Goal: Transaction & Acquisition: Purchase product/service

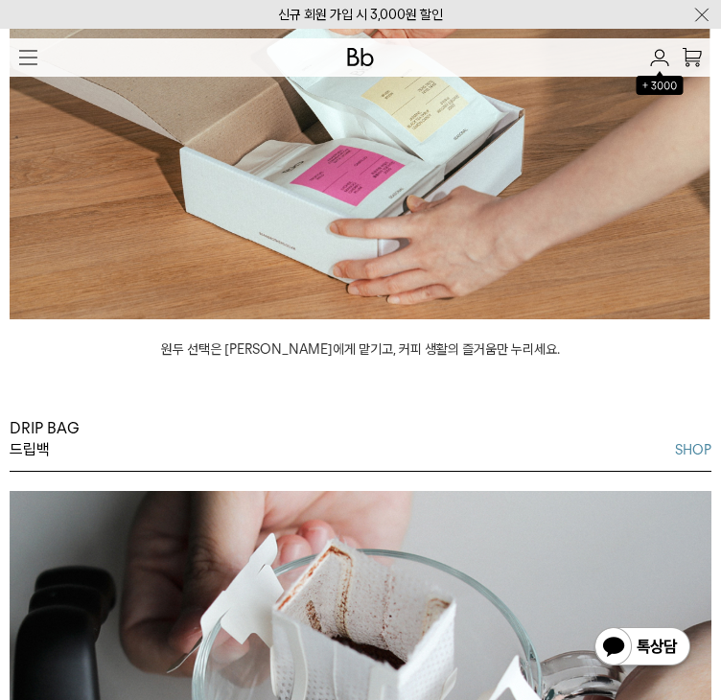
scroll to position [2014, 0]
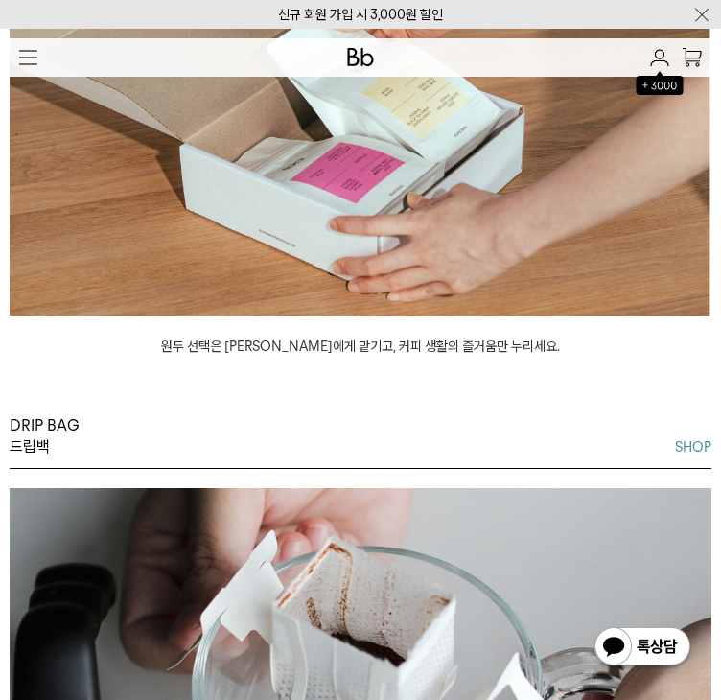
click at [0, 0] on p "SUBSCRIBE" at bounding box center [0, 0] width 0 height 0
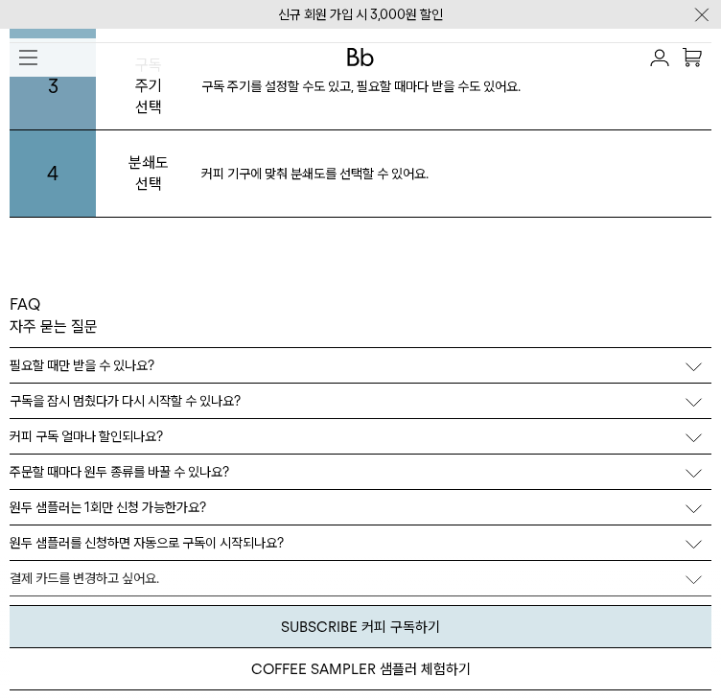
scroll to position [3835, 0]
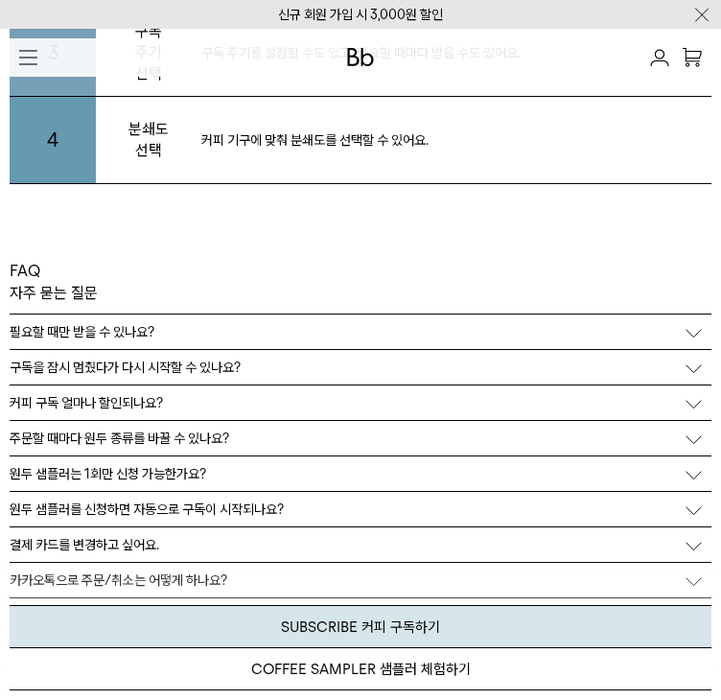
click at [0, 0] on p "INFO" at bounding box center [0, 0] width 0 height 0
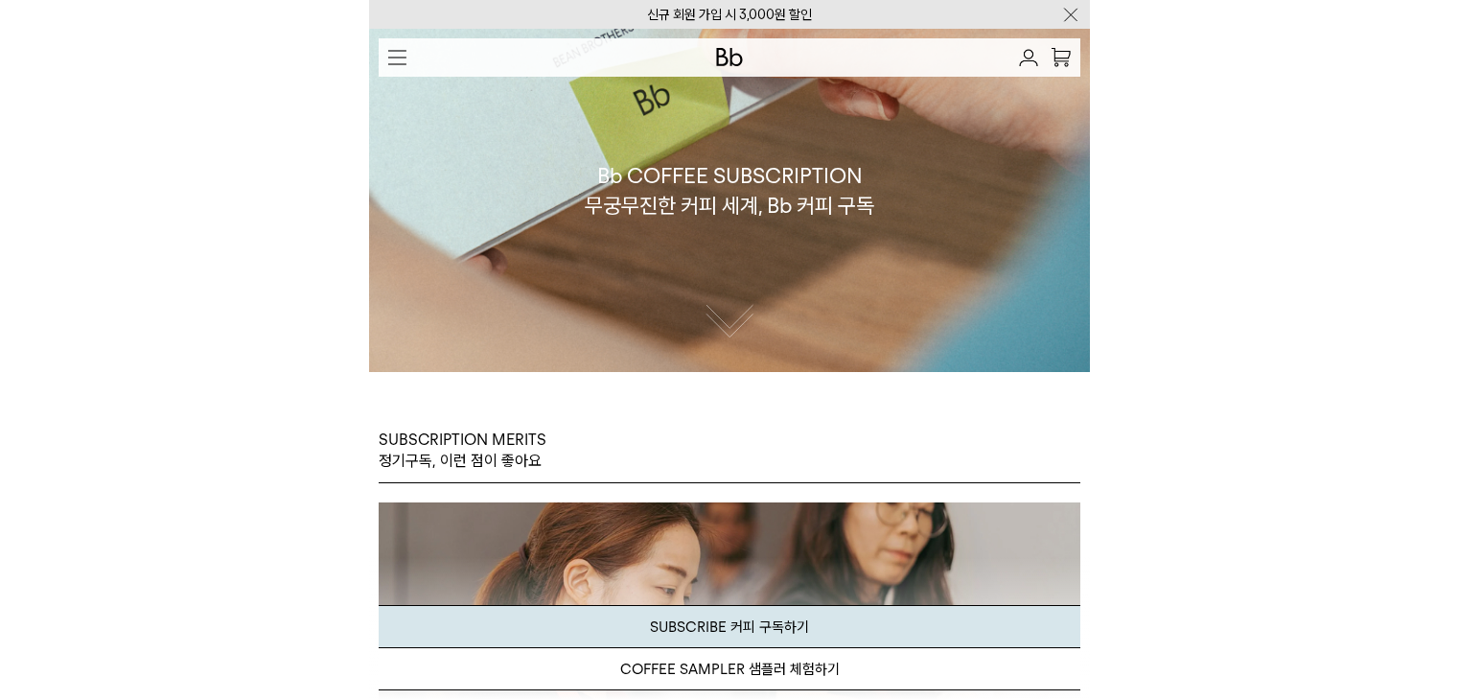
scroll to position [0, 0]
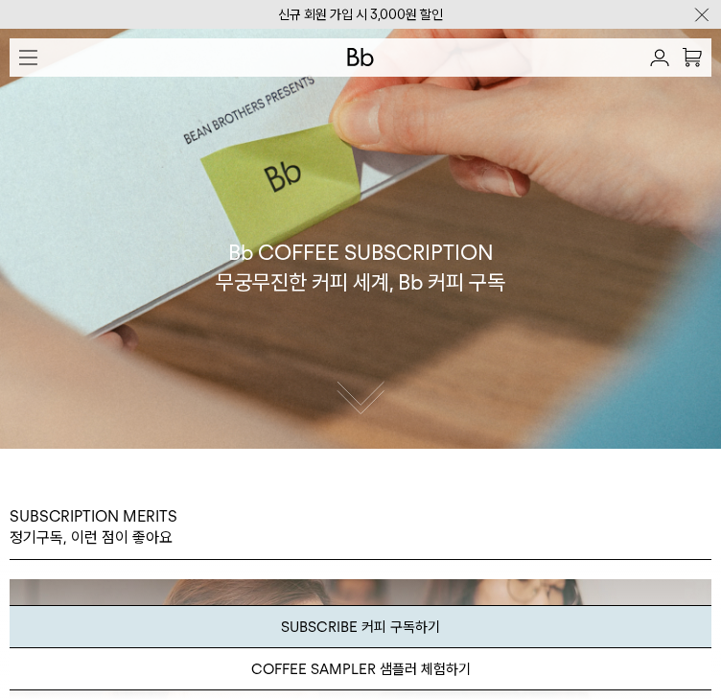
click at [0, 0] on p "WHOLESALE" at bounding box center [0, 0] width 0 height 0
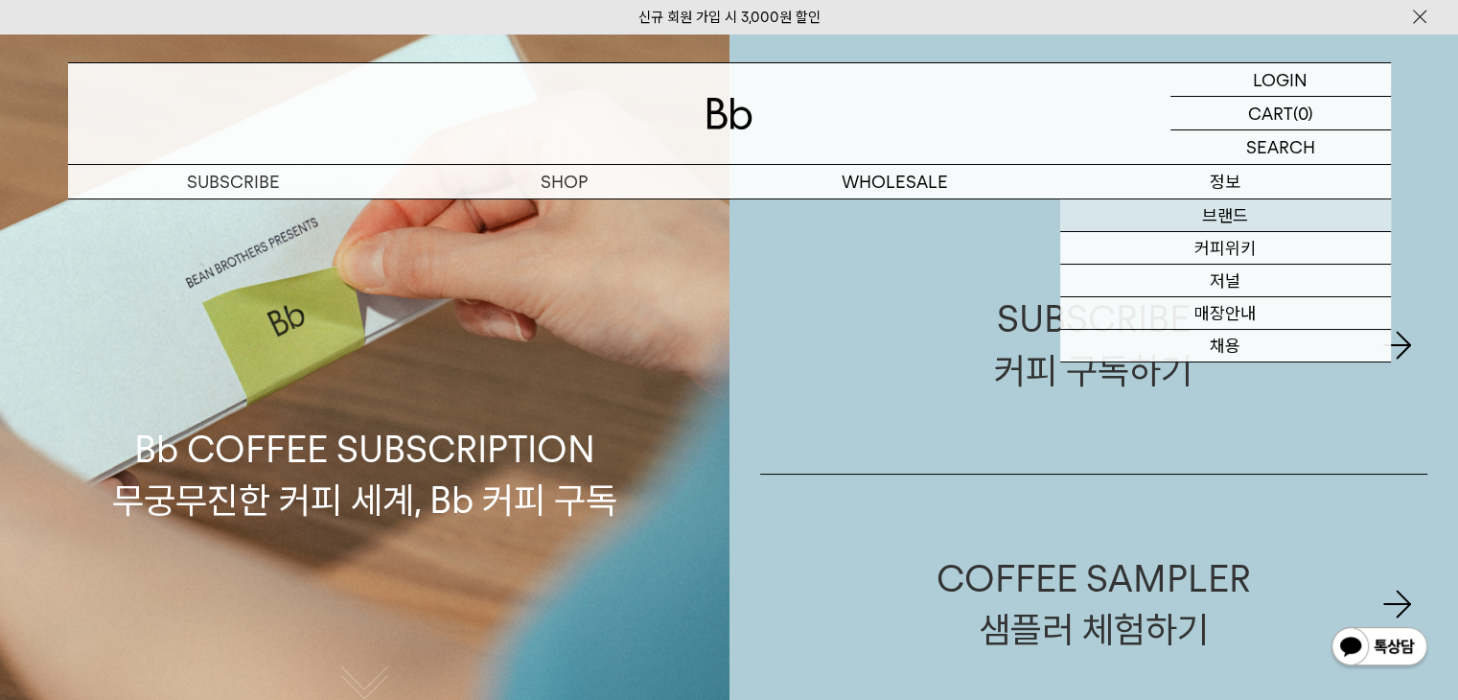
click at [720, 217] on link "브랜드" at bounding box center [1225, 215] width 331 height 33
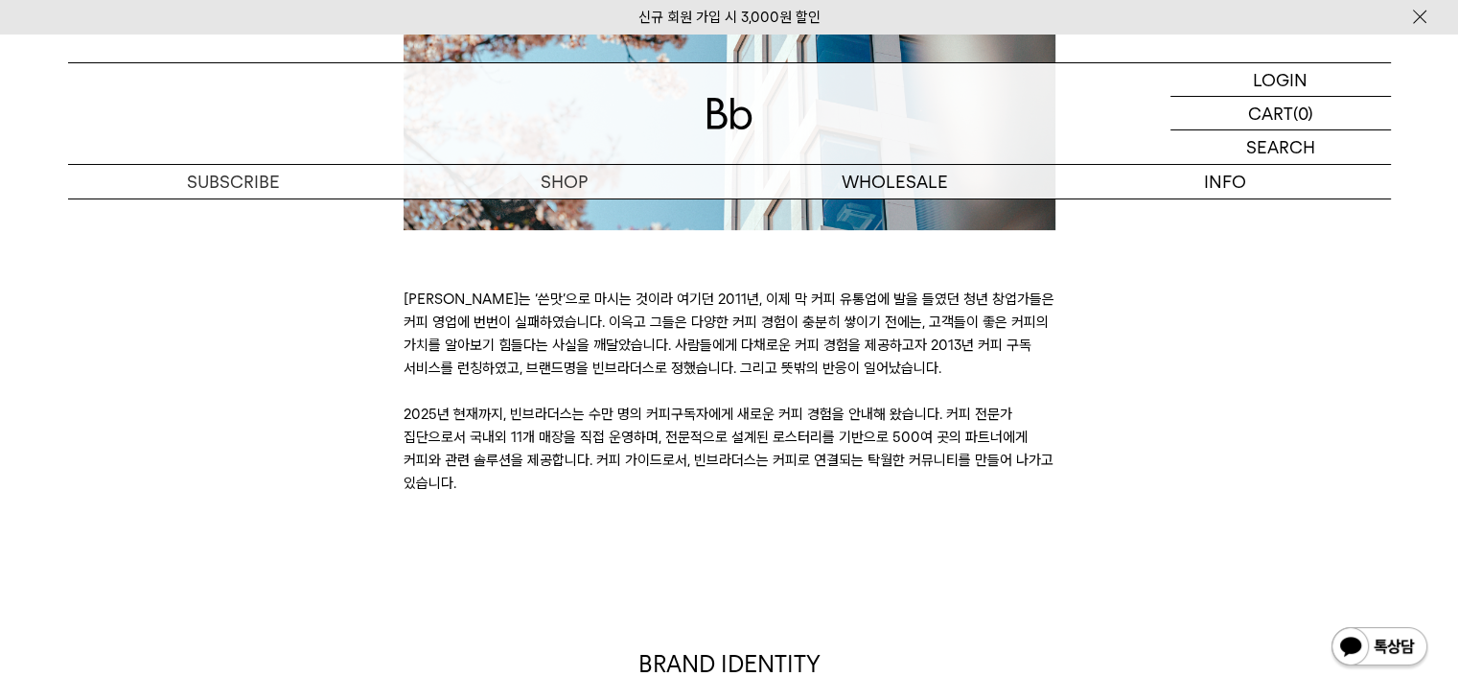
scroll to position [624, 0]
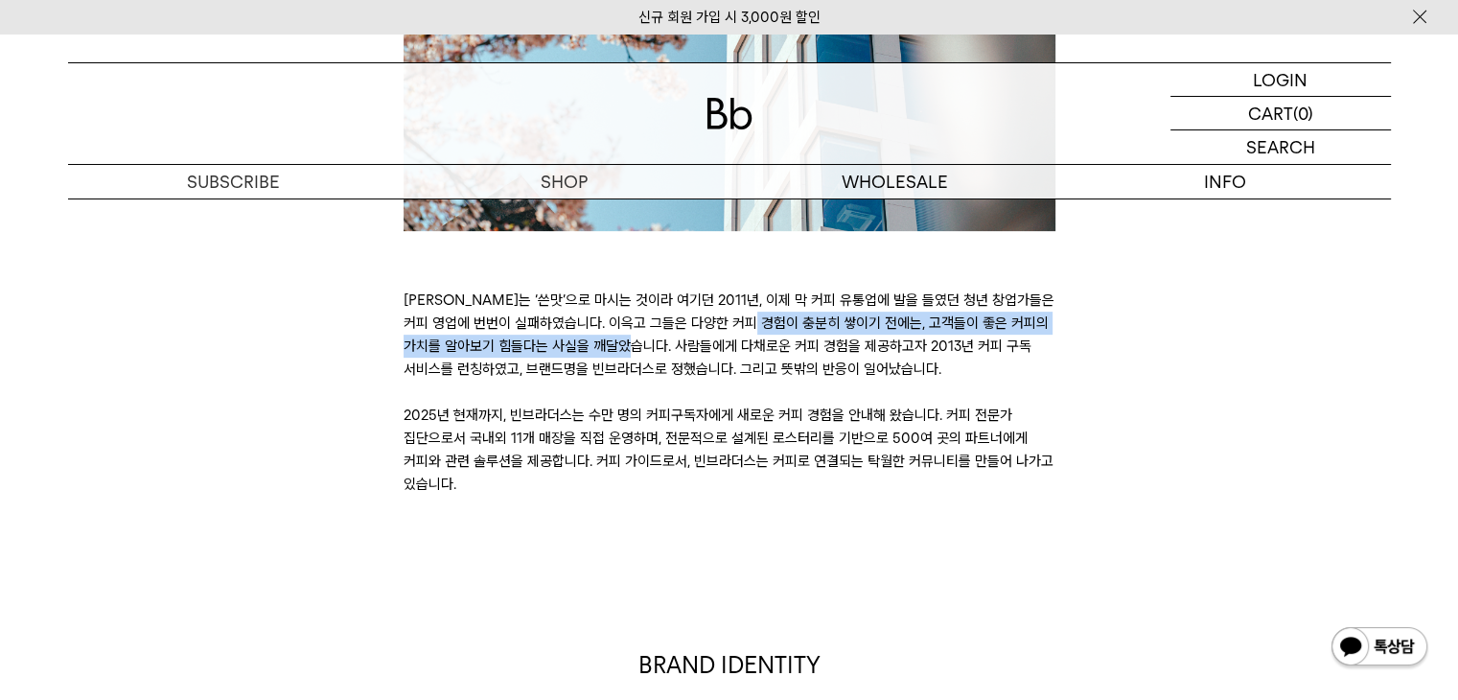
drag, startPoint x: 522, startPoint y: 323, endPoint x: 1016, endPoint y: 328, distance: 494.8
click at [1016, 328] on p "[PERSON_NAME]는 ‘쓴맛’으로 마시는 것이라 여기던 2011년, 이제 막 커피 유통업에 발을 들였던 청년 창업가들은 커피 영업에 번번…" at bounding box center [730, 392] width 652 height 207
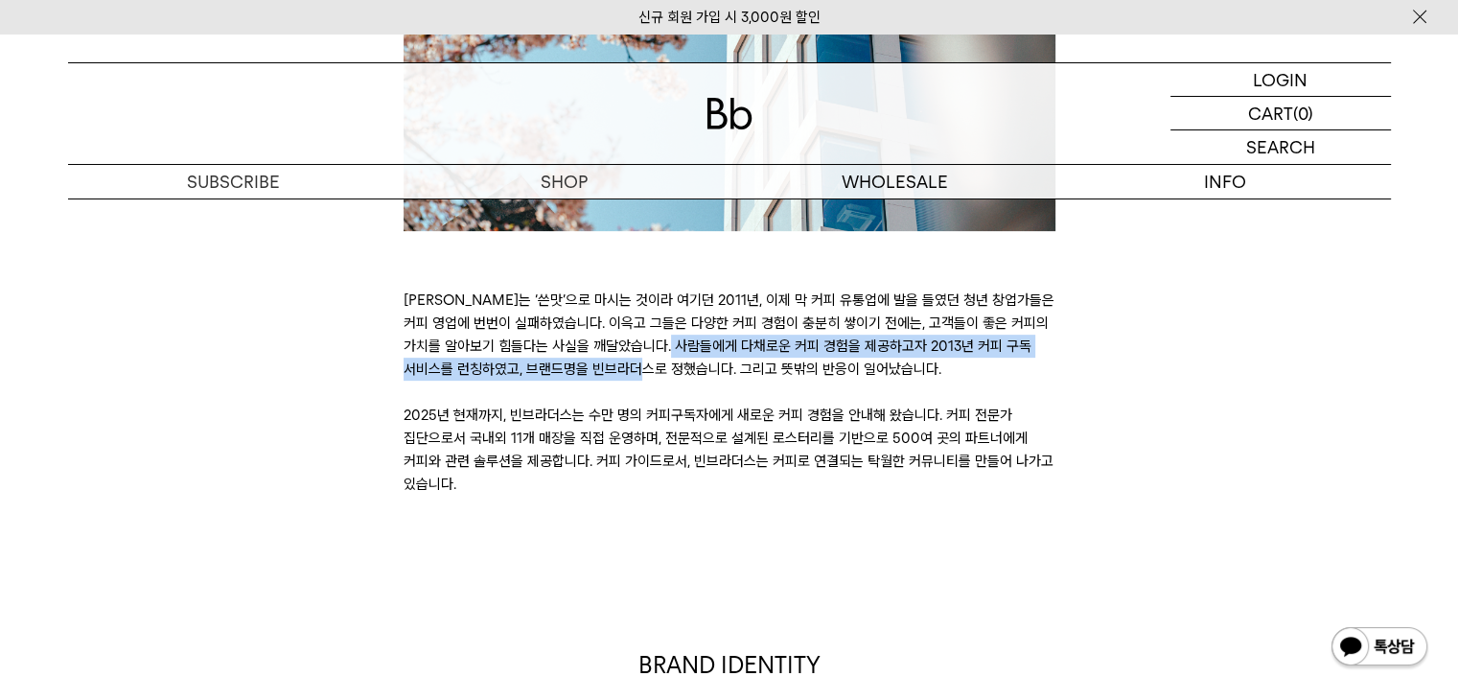
drag, startPoint x: 434, startPoint y: 349, endPoint x: 1045, endPoint y: 348, distance: 610.8
click at [1045, 348] on p "커피는 ‘쓴맛’으로 마시는 것이라 여기던 2011년, 이제 막 커피 유통업에 발을 들였던 청년 창업가들은 커피 영업에 번번이 실패하였습니다. …" at bounding box center [730, 392] width 652 height 207
drag, startPoint x: 490, startPoint y: 370, endPoint x: 881, endPoint y: 369, distance: 391.2
click at [881, 369] on p "커피는 ‘쓴맛’으로 마시는 것이라 여기던 2011년, 이제 막 커피 유통업에 발을 들였던 청년 창업가들은 커피 영업에 번번이 실패하였습니다. …" at bounding box center [730, 392] width 652 height 207
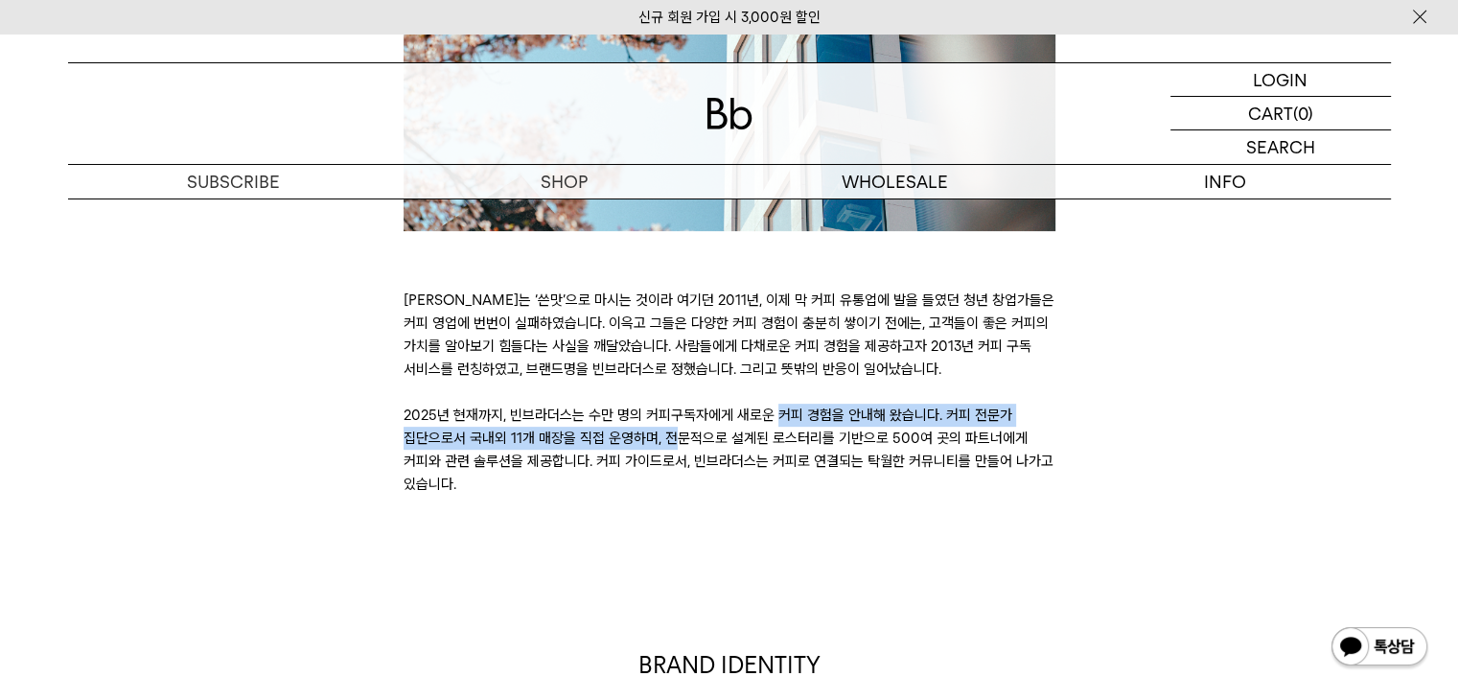
drag, startPoint x: 495, startPoint y: 414, endPoint x: 1028, endPoint y: 415, distance: 533.1
click at [1028, 415] on p "커피는 ‘쓴맛’으로 마시는 것이라 여기던 2011년, 이제 막 커피 유통업에 발을 들였던 청년 창업가들은 커피 영업에 번번이 실패하였습니다. …" at bounding box center [730, 392] width 652 height 207
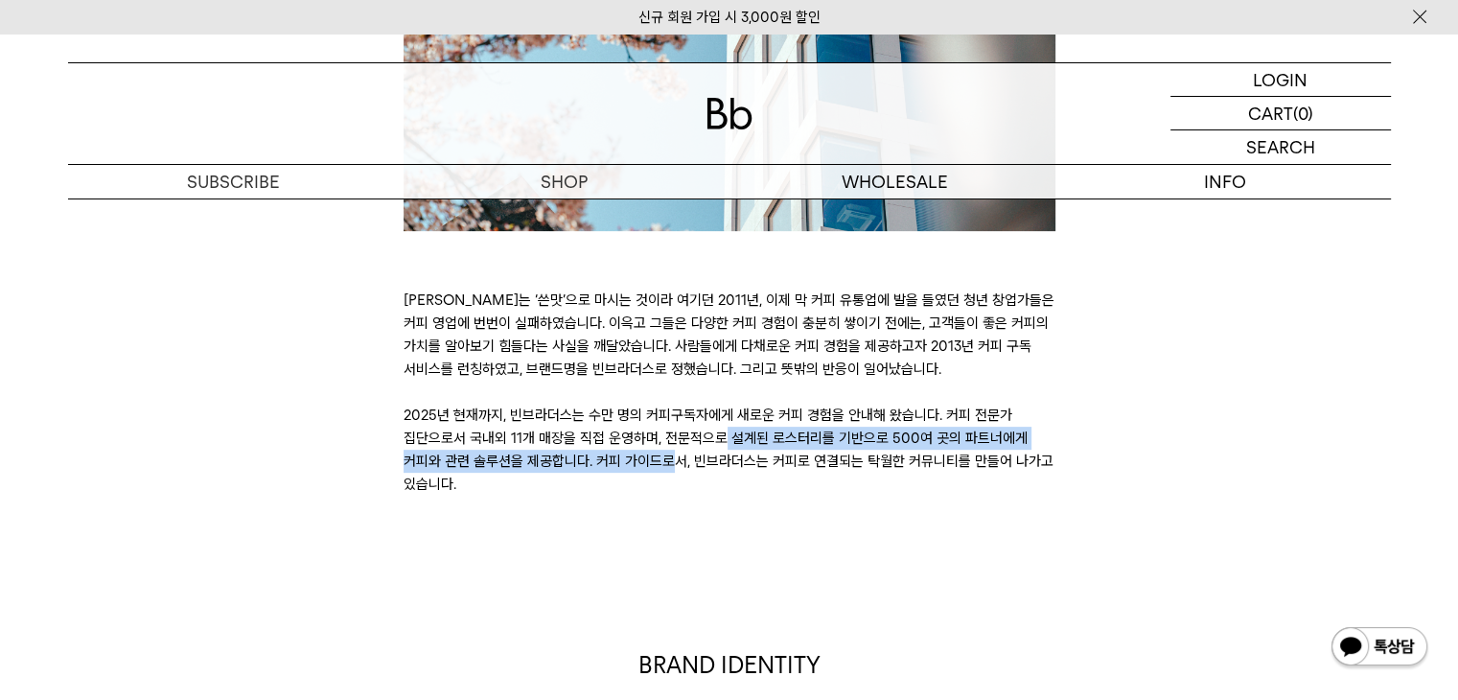
drag, startPoint x: 445, startPoint y: 442, endPoint x: 998, endPoint y: 438, distance: 553.3
click at [998, 438] on p "커피는 ‘쓴맛’으로 마시는 것이라 여기던 2011년, 이제 막 커피 유통업에 발을 들였던 청년 창업가들은 커피 영업에 번번이 실패하였습니다. …" at bounding box center [730, 392] width 652 height 207
drag, startPoint x: 484, startPoint y: 455, endPoint x: 1044, endPoint y: 461, distance: 560.0
click at [1044, 461] on p "커피는 ‘쓴맛’으로 마시는 것이라 여기던 2011년, 이제 막 커피 유통업에 발을 들였던 청년 창업가들은 커피 영업에 번번이 실패하였습니다. …" at bounding box center [730, 392] width 652 height 207
drag, startPoint x: 423, startPoint y: 488, endPoint x: 538, endPoint y: 494, distance: 115.2
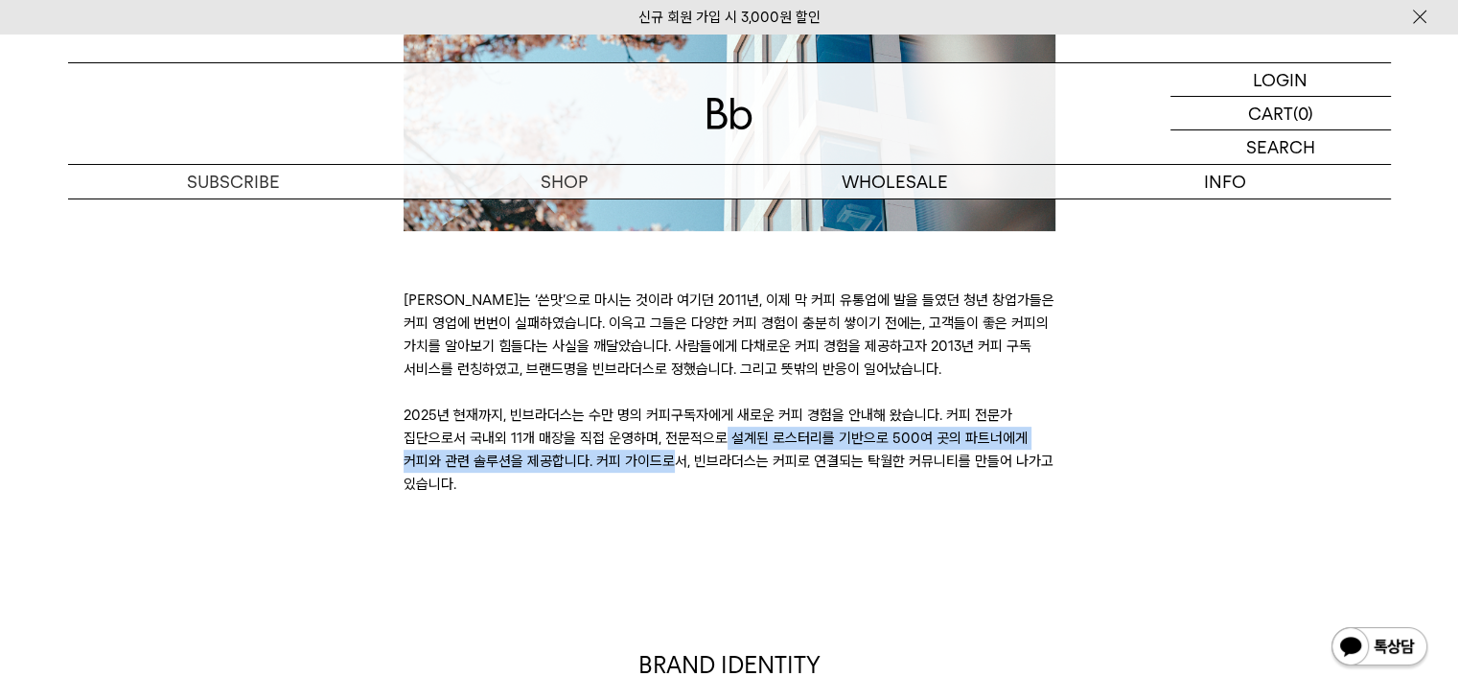
click at [521, 494] on div "BRAND STORY 커피는 ‘쓴맛’으로 마시는 것이라 여기던 2011년, 이제 막 커피 유통업에 발을 들였던 청년 창업가들은 커피 영업에 번…" at bounding box center [729, 101] width 1342 height 789
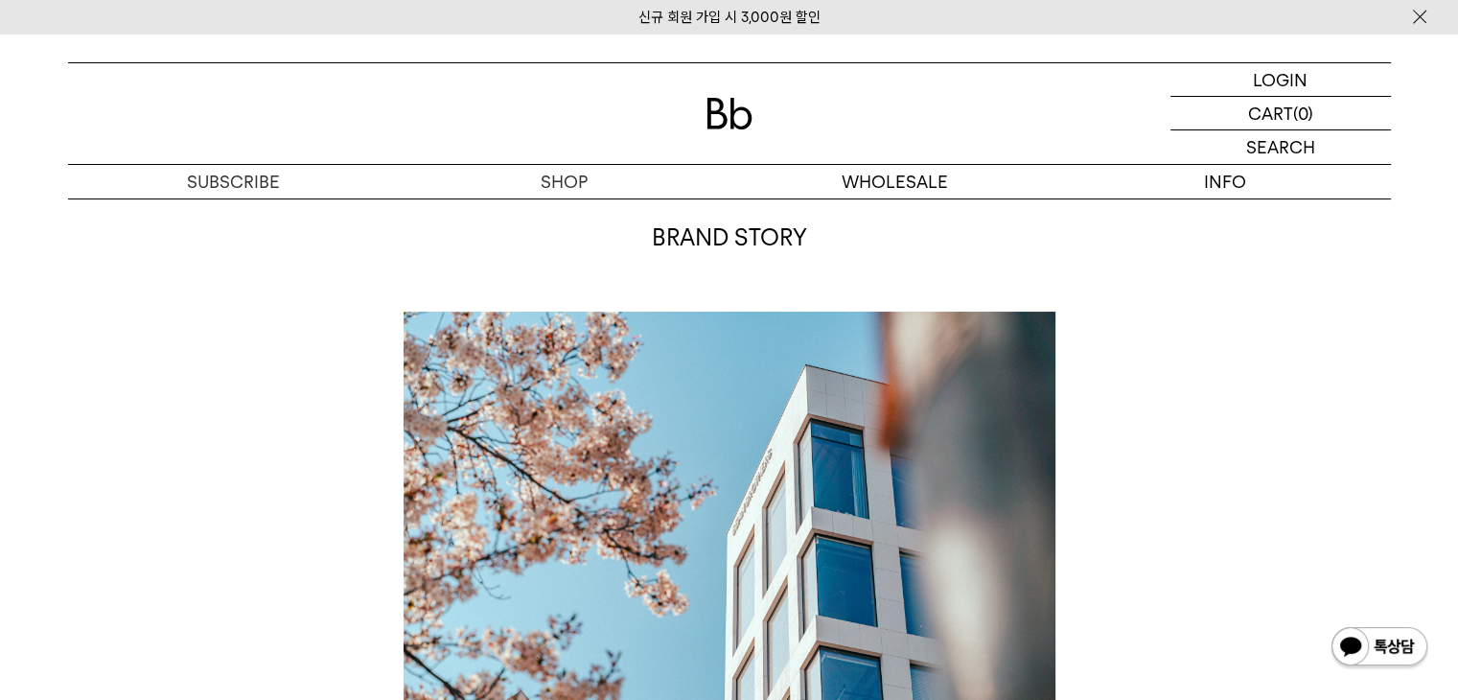
scroll to position [0, 0]
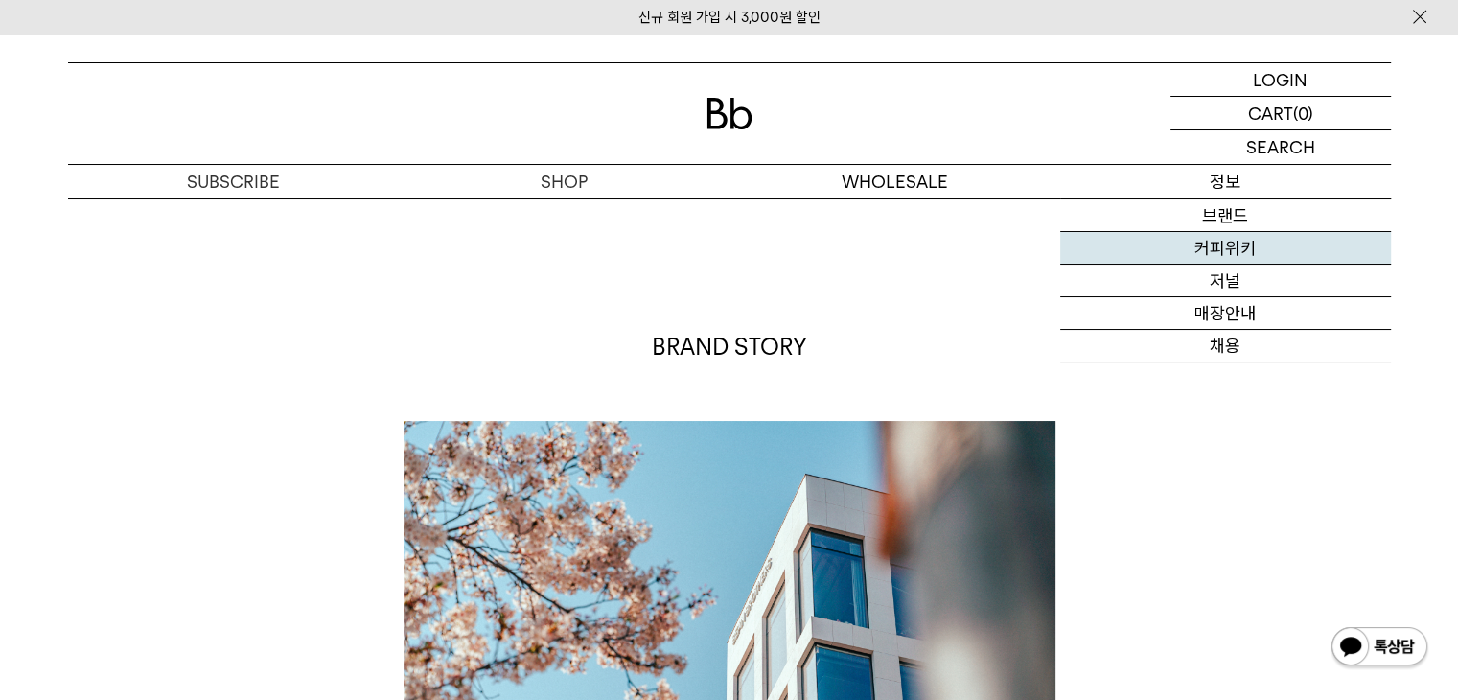
click at [1236, 255] on link "커피위키" at bounding box center [1225, 248] width 331 height 33
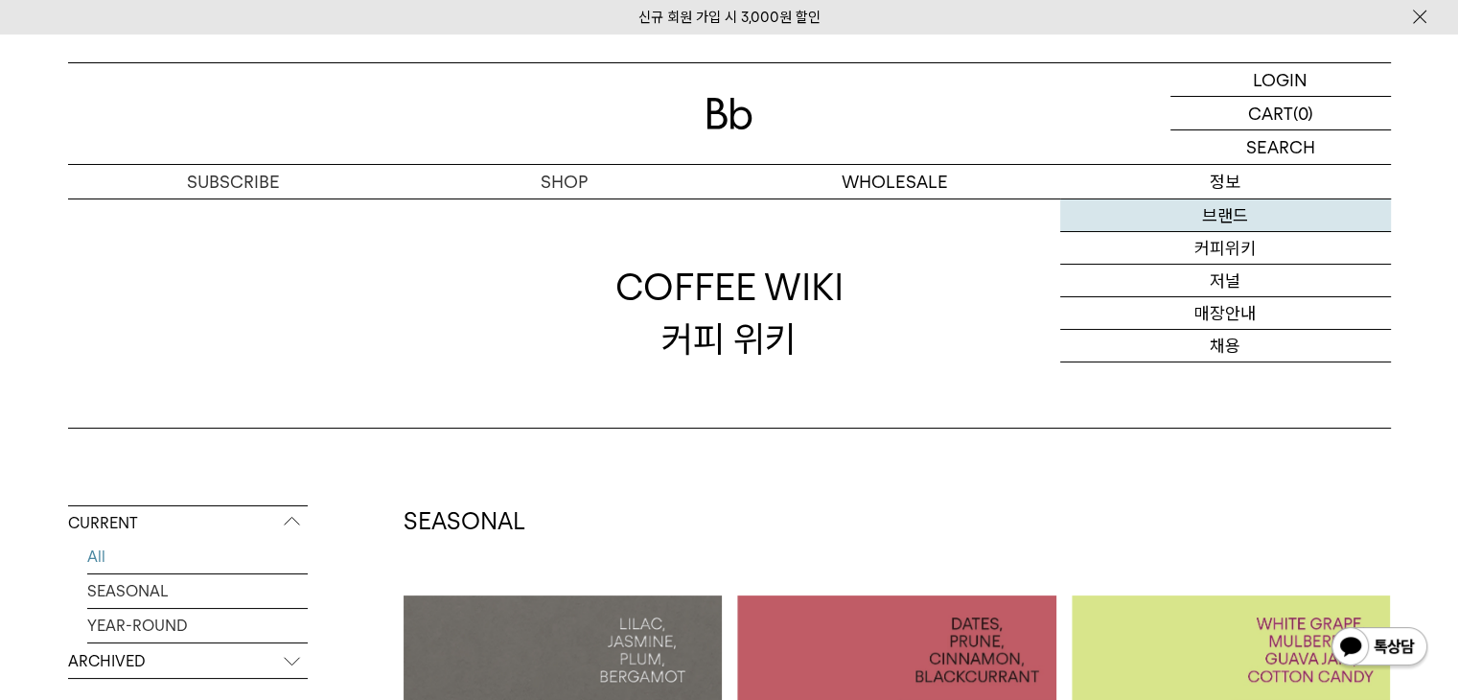
click at [1210, 224] on link "브랜드" at bounding box center [1225, 215] width 331 height 33
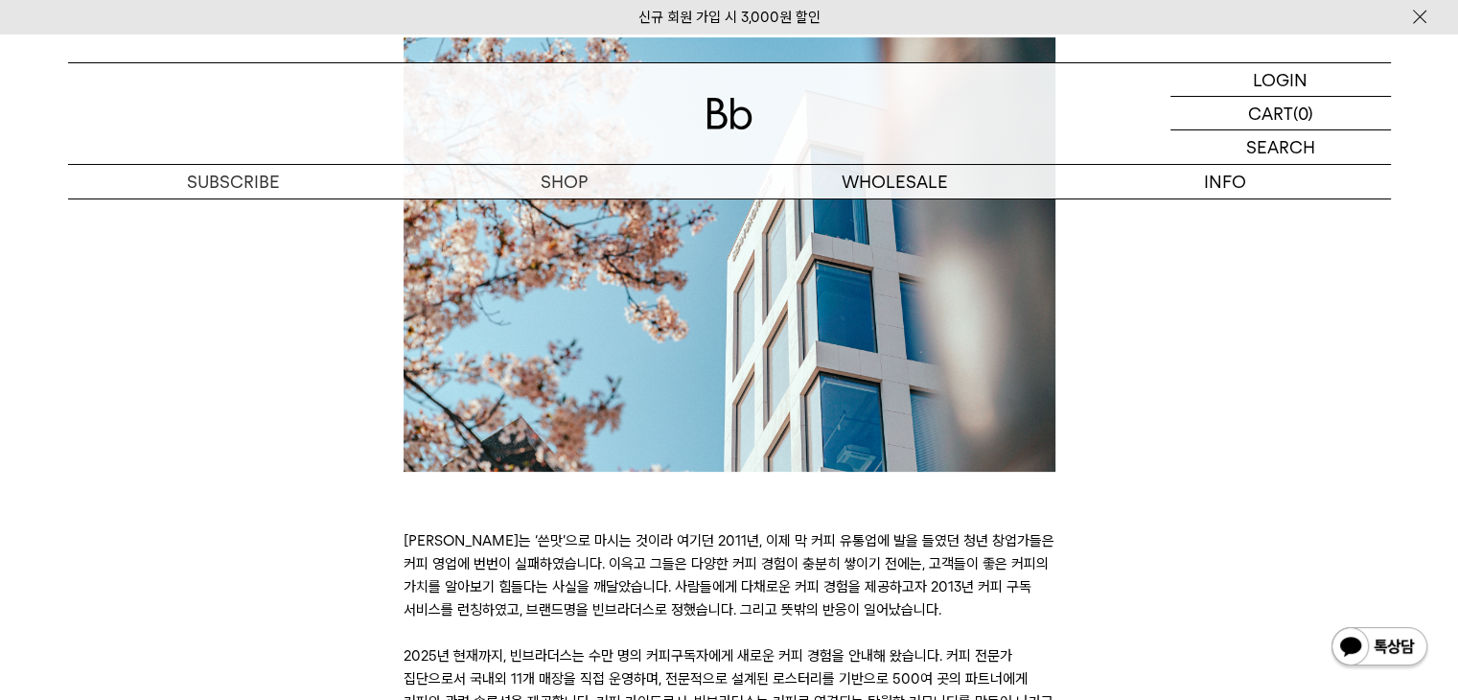
scroll to position [863, 0]
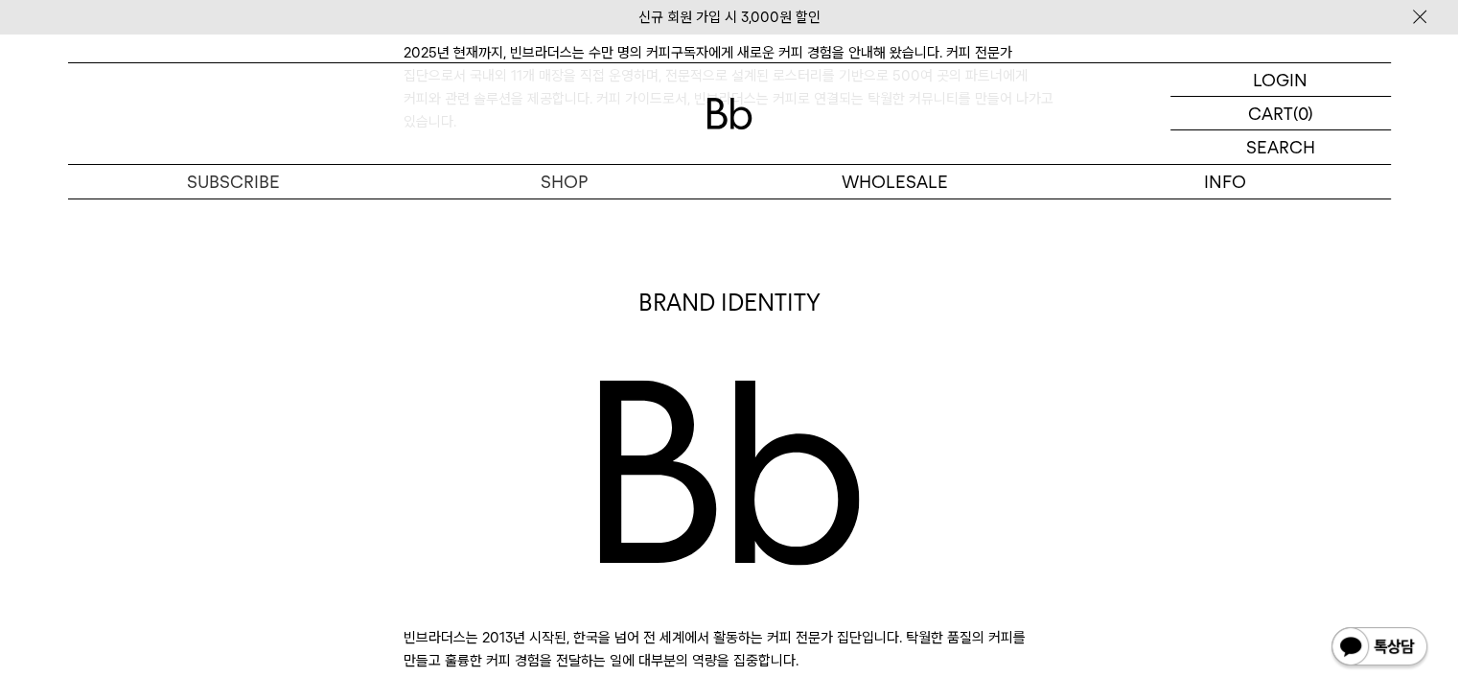
scroll to position [1246, 0]
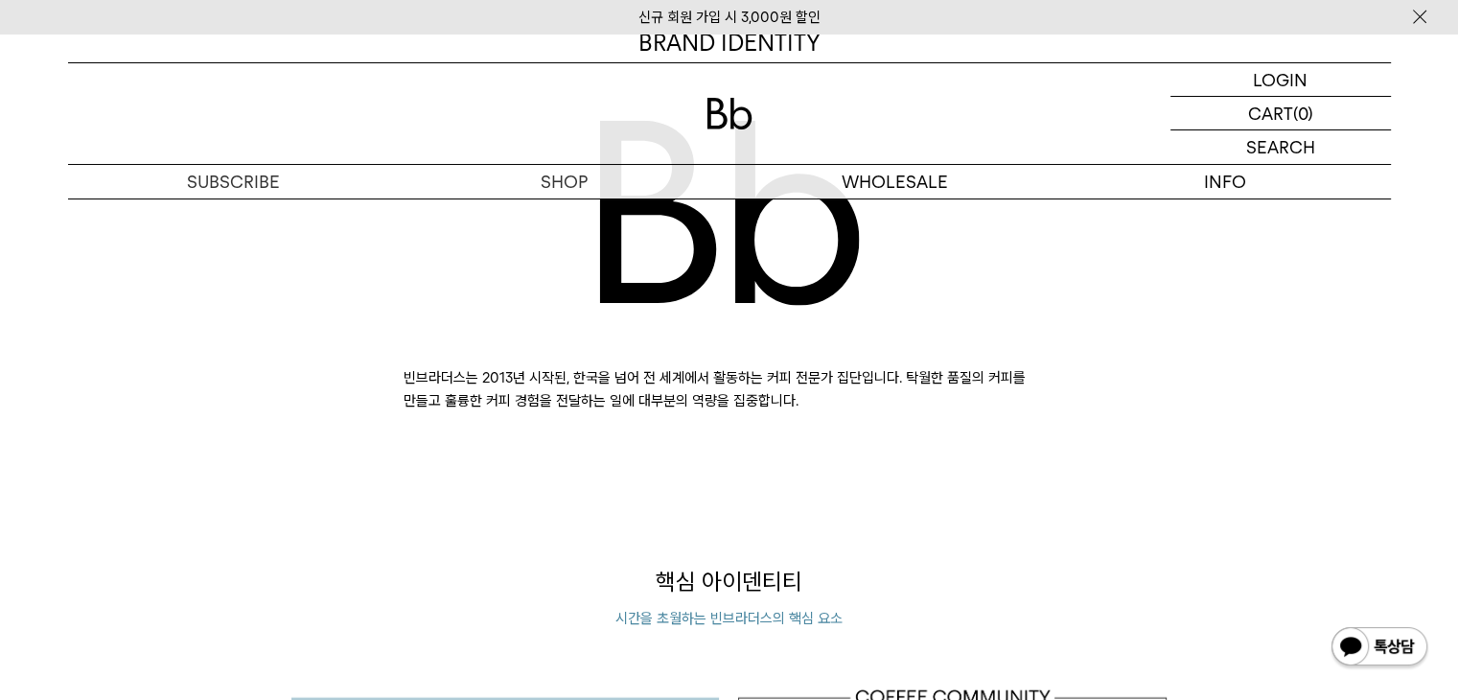
drag, startPoint x: 437, startPoint y: 369, endPoint x: 870, endPoint y: 395, distance: 433.2
click at [870, 395] on p "빈브라더스는 2013년 시작된, 한국을 넘어 전 세계에서 활동하는 커피 전문가 집단입니다. 탁월한 품질의 커피를 만들고 훌륭한 커피 경험을 전…" at bounding box center [730, 389] width 652 height 46
click at [869, 396] on p "빈브라더스는 2013년 시작된, 한국을 넘어 전 세계에서 활동하는 커피 전문가 집단입니다. 탁월한 품질의 커피를 만들고 훌륭한 커피 경험을 전…" at bounding box center [730, 389] width 652 height 46
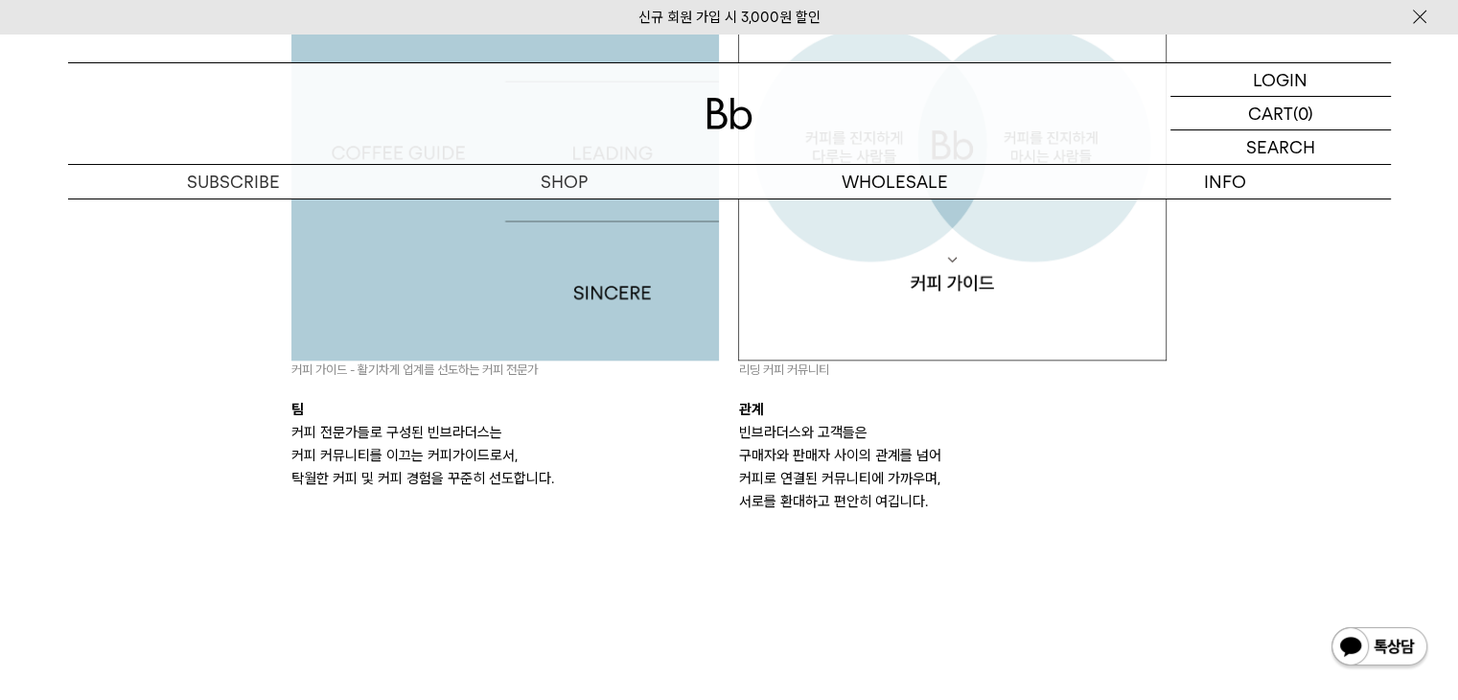
scroll to position [2014, 0]
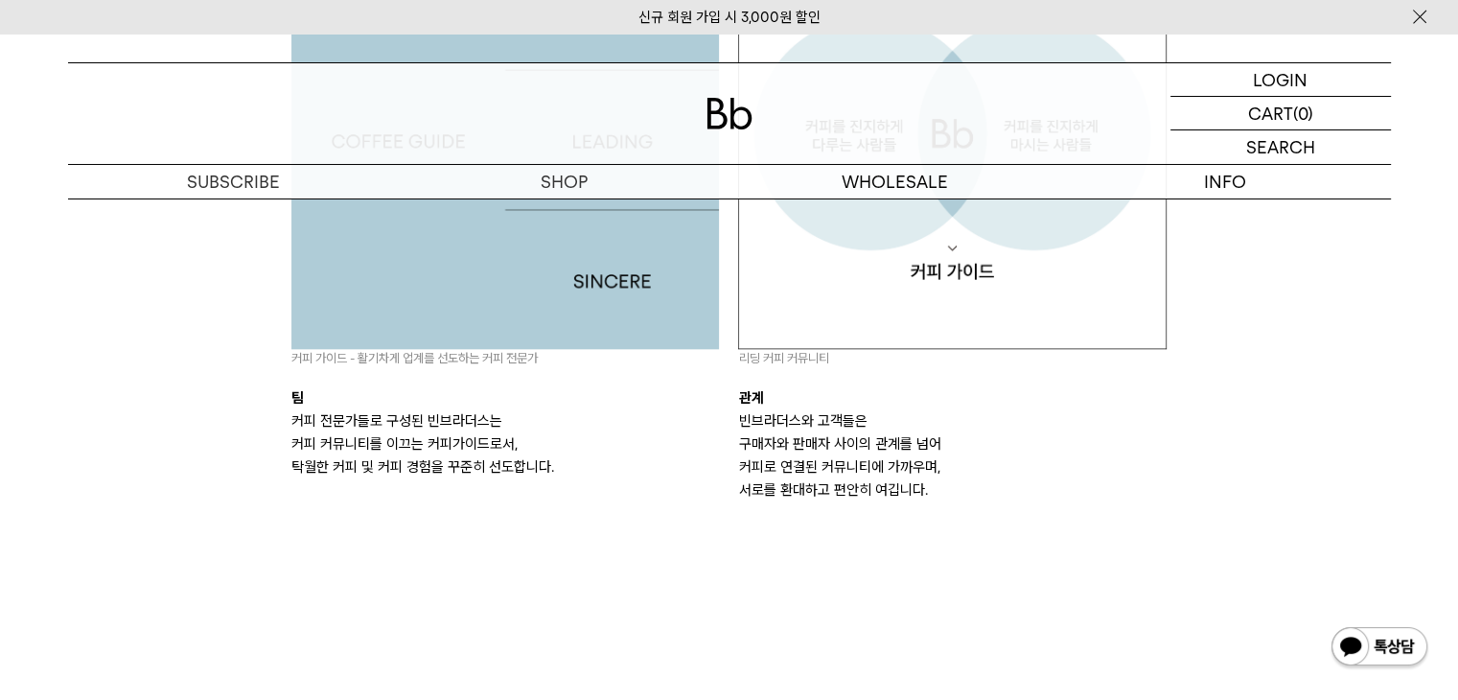
drag, startPoint x: 314, startPoint y: 443, endPoint x: 556, endPoint y: 503, distance: 250.0
click at [556, 503] on div "핵심 아이덴티티 시간을 초월하는 빈브라더스의 핵심 요소 커피 가이드 - 활기차게 업계를 선도하는 커피 전문가 팀 커피 전문가들로 구성된 빈브라…" at bounding box center [729, 189] width 895 height 780
click at [569, 506] on div "핵심 아이덴티티 시간을 초월하는 빈브라더스의 핵심 요소 커피 가이드 - 활기차게 업계를 선도하는 커피 전문가 팀 커피 전문가들로 구성된 빈브라…" at bounding box center [729, 189] width 895 height 780
drag, startPoint x: 736, startPoint y: 438, endPoint x: 1000, endPoint y: 514, distance: 274.3
click at [998, 513] on div "핵심 아이덴티티 시간을 초월하는 빈브라더스의 핵심 요소 커피 가이드 - 활기차게 업계를 선도하는 커피 전문가 팀 커피 전문가들로 구성된 빈브라…" at bounding box center [729, 189] width 895 height 780
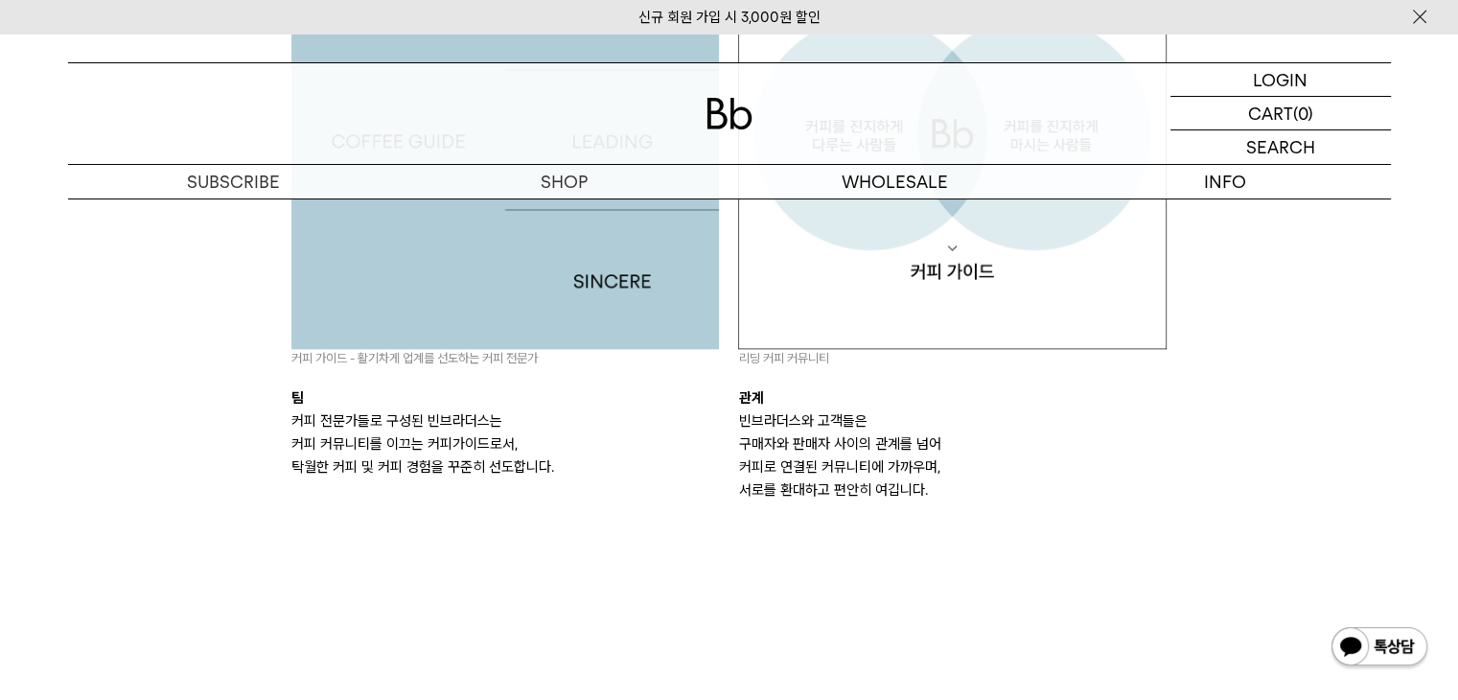
click at [1000, 514] on div "핵심 아이덴티티 시간을 초월하는 빈브라더스의 핵심 요소 커피 가이드 - 활기차게 업계를 선도하는 커피 전문가 팀 커피 전문가들로 구성된 빈브라…" at bounding box center [729, 189] width 895 height 780
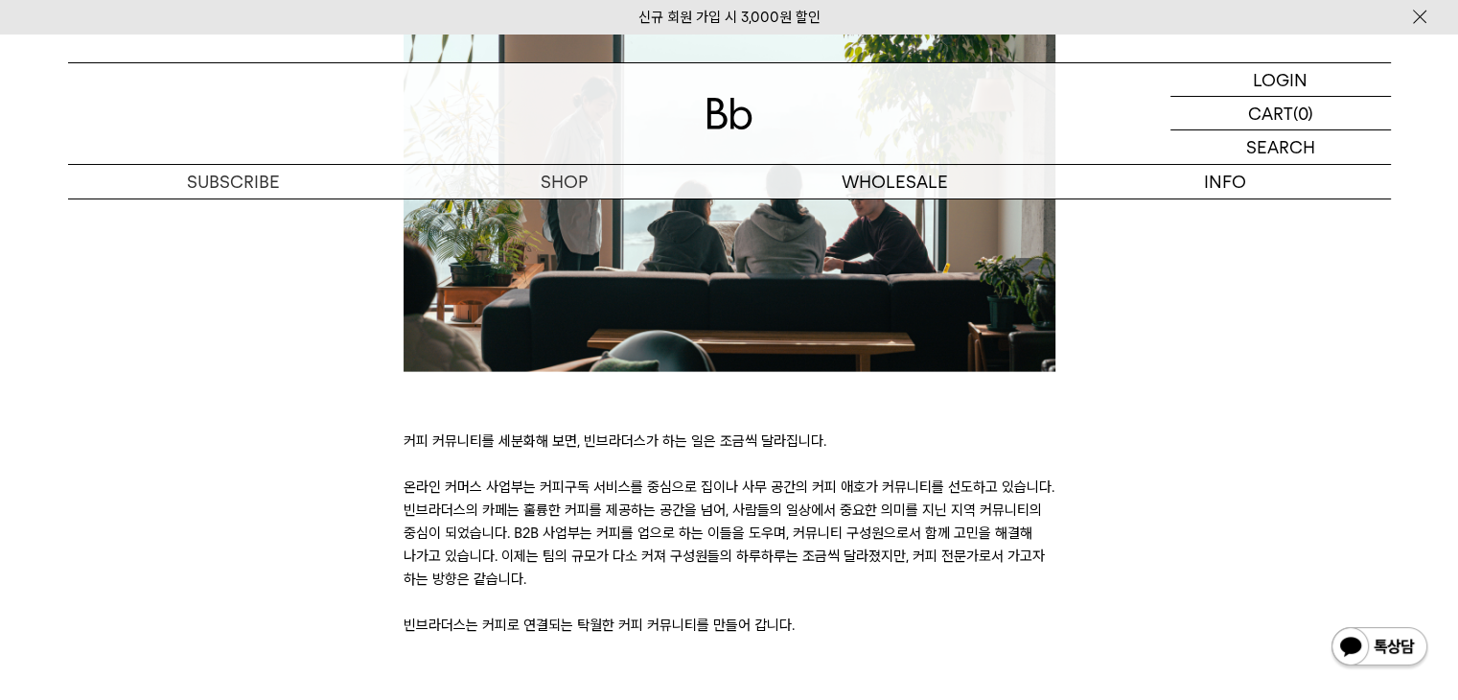
scroll to position [4123, 0]
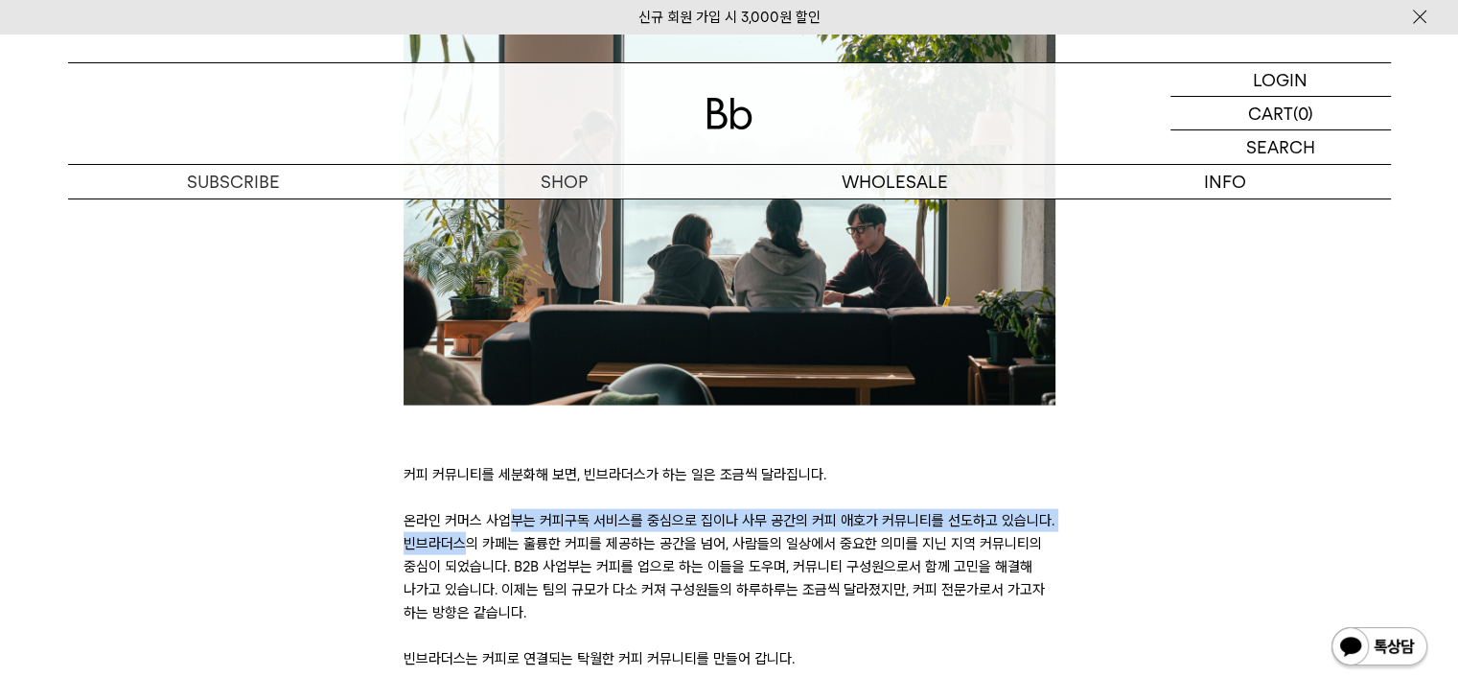
drag, startPoint x: 487, startPoint y: 478, endPoint x: 1025, endPoint y: 467, distance: 538.0
click at [1025, 467] on p "커피 커뮤니티를 세분화해 보면, 빈브라더스가 하는 일은 조금씩 달라집니다. 온라인 커머스 사업부는 커피구독 서비스를 중심으로 집이나 사무 공간…" at bounding box center [730, 566] width 652 height 207
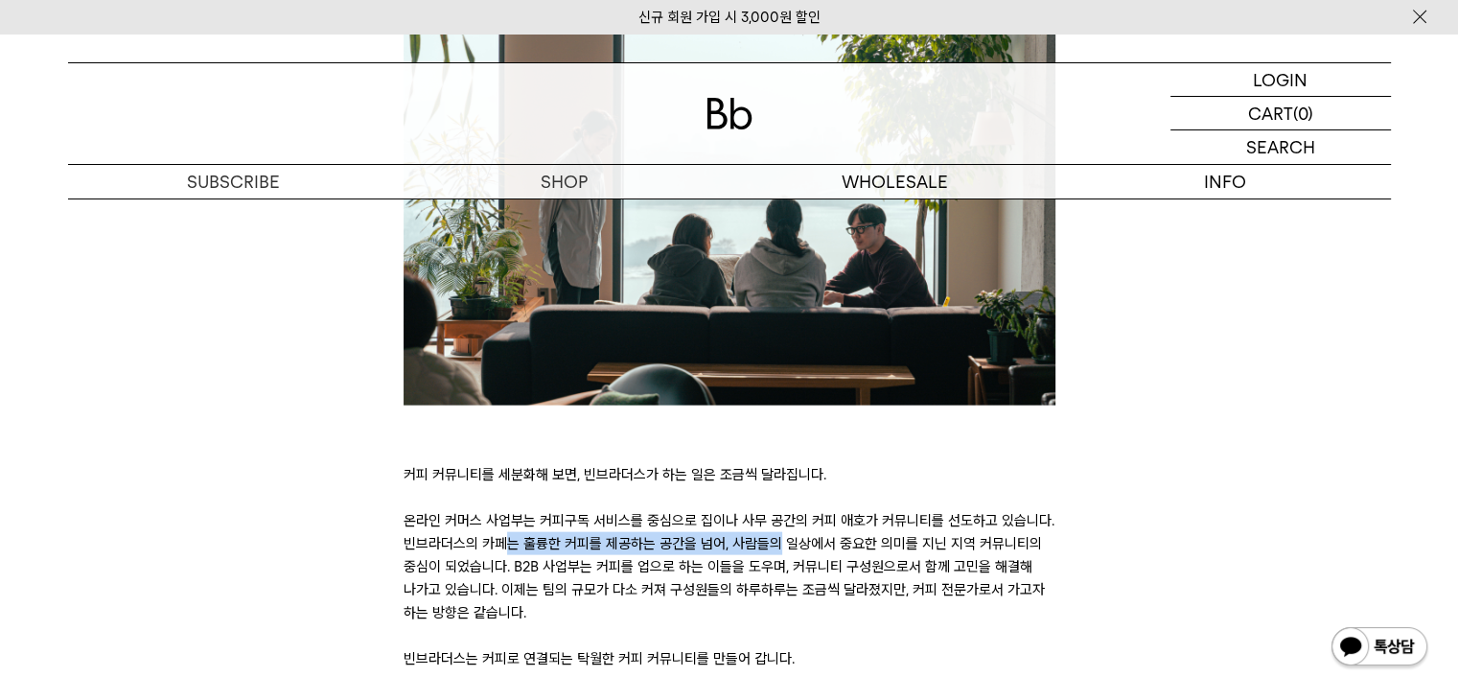
drag, startPoint x: 434, startPoint y: 502, endPoint x: 698, endPoint y: 502, distance: 263.7
click at [698, 502] on p "커피 커뮤니티를 세분화해 보면, 빈브라더스가 하는 일은 조금씩 달라집니다. 온라인 커머스 사업부는 커피구독 서비스를 중심으로 집이나 사무 공간…" at bounding box center [730, 566] width 652 height 207
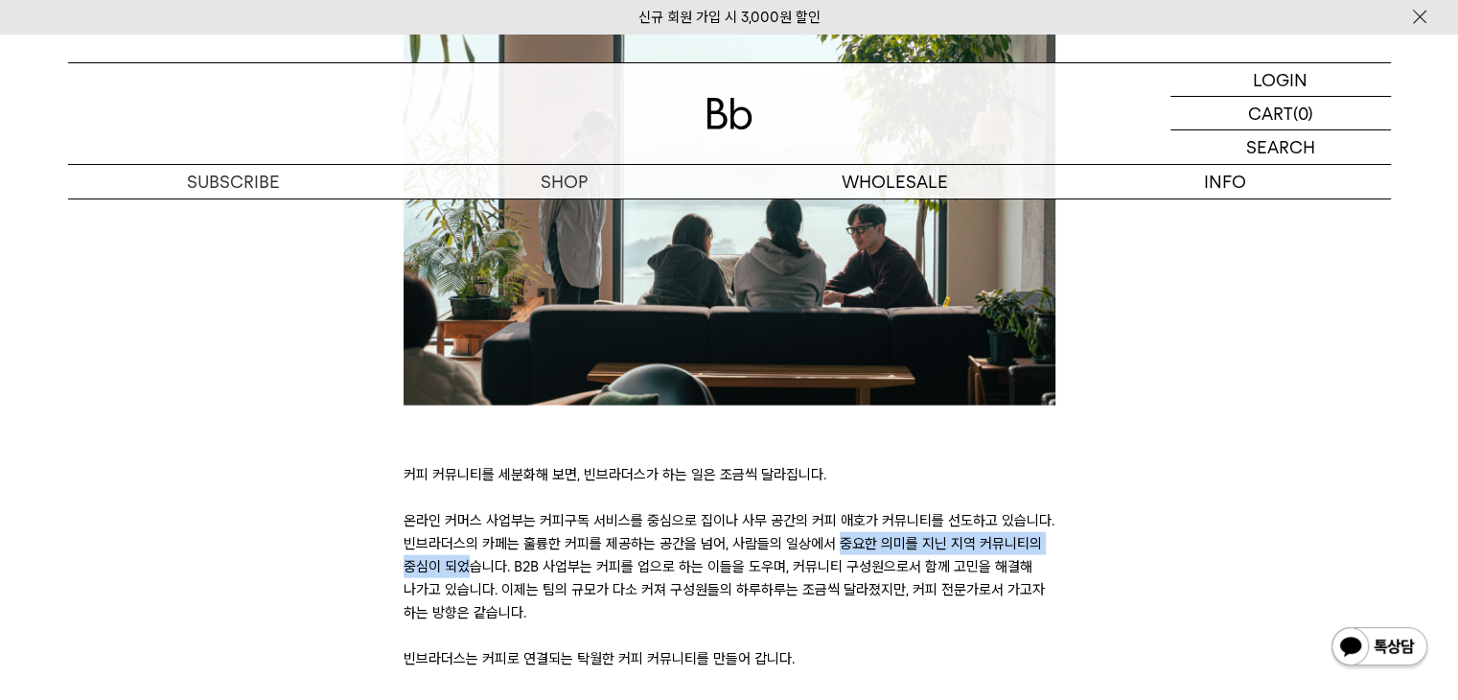
drag, startPoint x: 789, startPoint y: 500, endPoint x: 1016, endPoint y: 503, distance: 227.3
click at [1016, 503] on p "커피 커뮤니티를 세분화해 보면, 빈브라더스가 하는 일은 조금씩 달라집니다. 온라인 커머스 사업부는 커피구독 서비스를 중심으로 집이나 사무 공간…" at bounding box center [730, 566] width 652 height 207
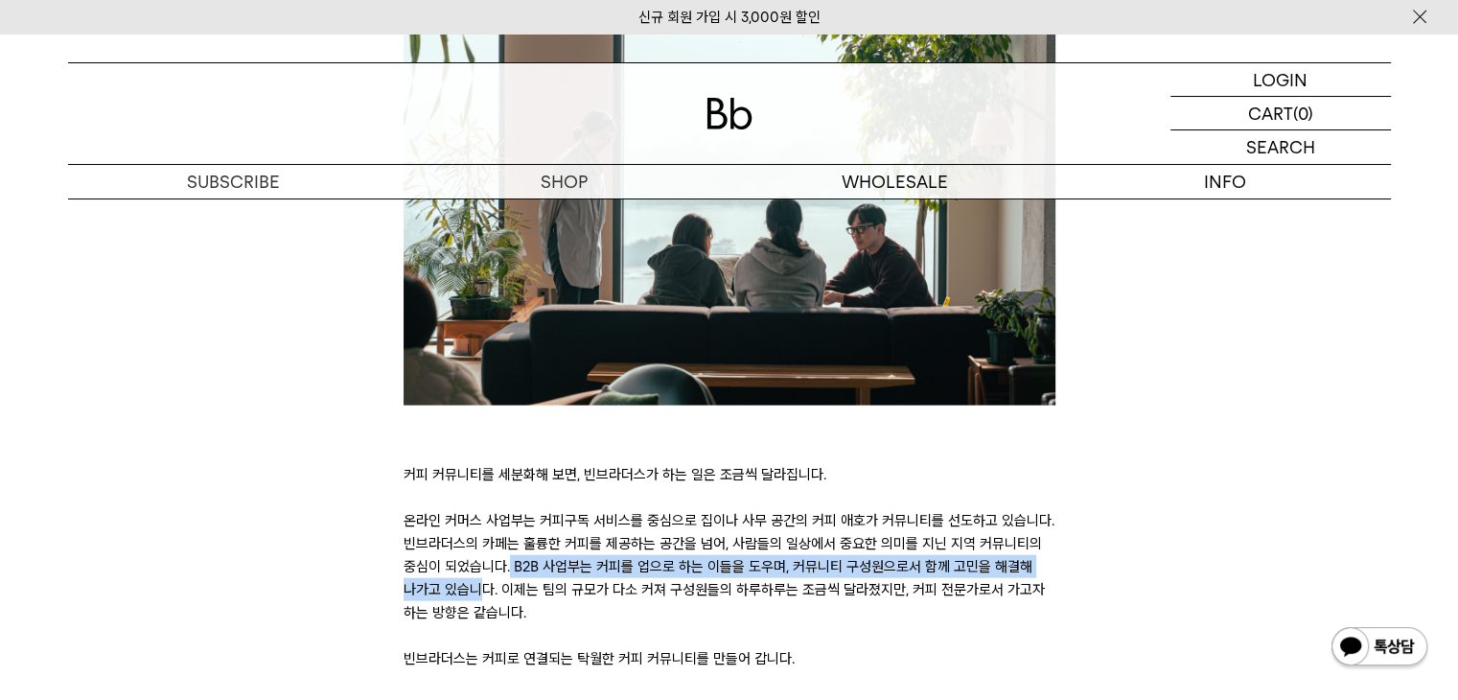
drag, startPoint x: 429, startPoint y: 520, endPoint x: 1050, endPoint y: 515, distance: 621.3
click at [1050, 515] on p "커피 커뮤니티를 세분화해 보면, 빈브라더스가 하는 일은 조금씩 달라집니다. 온라인 커머스 사업부는 커피구독 서비스를 중심으로 집이나 사무 공간…" at bounding box center [730, 566] width 652 height 207
click at [1051, 515] on p "커피 커뮤니티를 세분화해 보면, 빈브라더스가 하는 일은 조금씩 달라집니다. 온라인 커머스 사업부는 커피구독 서비스를 중심으로 집이나 사무 공간…" at bounding box center [730, 566] width 652 height 207
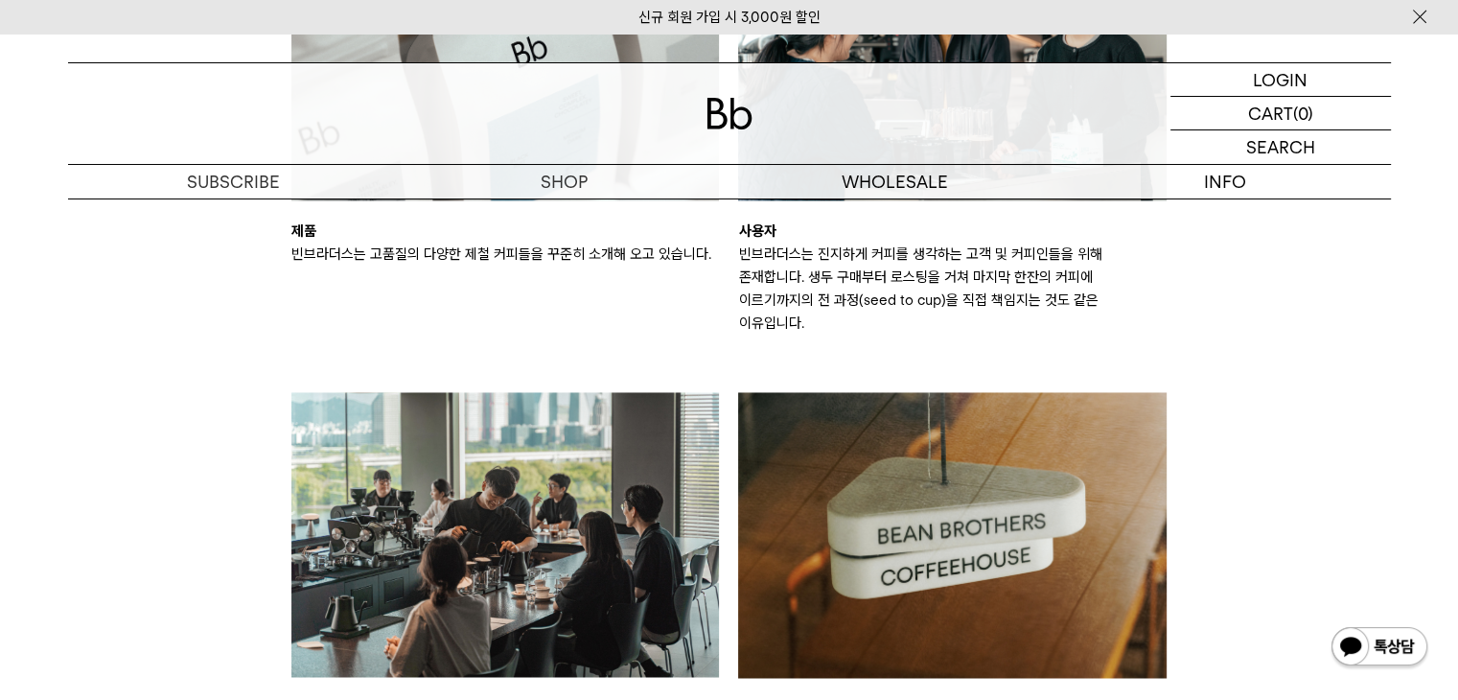
scroll to position [2877, 0]
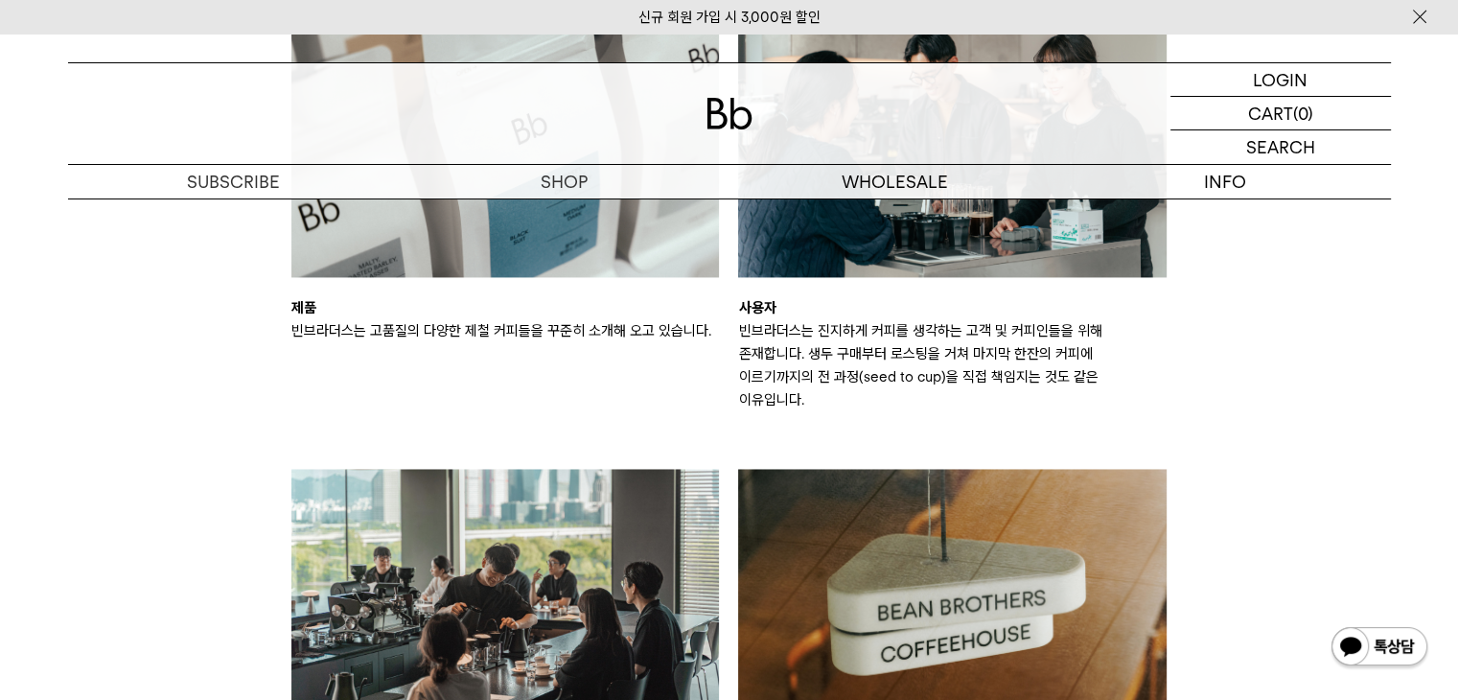
drag, startPoint x: 735, startPoint y: 305, endPoint x: 1175, endPoint y: 398, distance: 448.9
click at [1175, 398] on div "제품 빈브라더스는 고품질의 다양한 제철 커피들을 꾸준히 소개해 오고 있습니다. 사용자 빈브라더스는 진지하게 커피를 생각하는 고객 및 커피인들을…" at bounding box center [729, 428] width 895 height 874
click at [1176, 398] on div "제품 빈브라더스는 고품질의 다양한 제철 커피들을 꾸준히 소개해 오고 있습니다. 사용자 빈브라더스는 진지하게 커피를 생각하는 고객 및 커피인들을…" at bounding box center [729, 428] width 895 height 874
drag, startPoint x: 725, startPoint y: 332, endPoint x: 1064, endPoint y: 382, distance: 343.1
click at [1054, 383] on div "제품 빈브라더스는 고품질의 다양한 제철 커피들을 꾸준히 소개해 오고 있습니다. 사용자 빈브라더스는 진지하게 커피를 생각하는 고객 및 커피인들을…" at bounding box center [729, 428] width 895 height 874
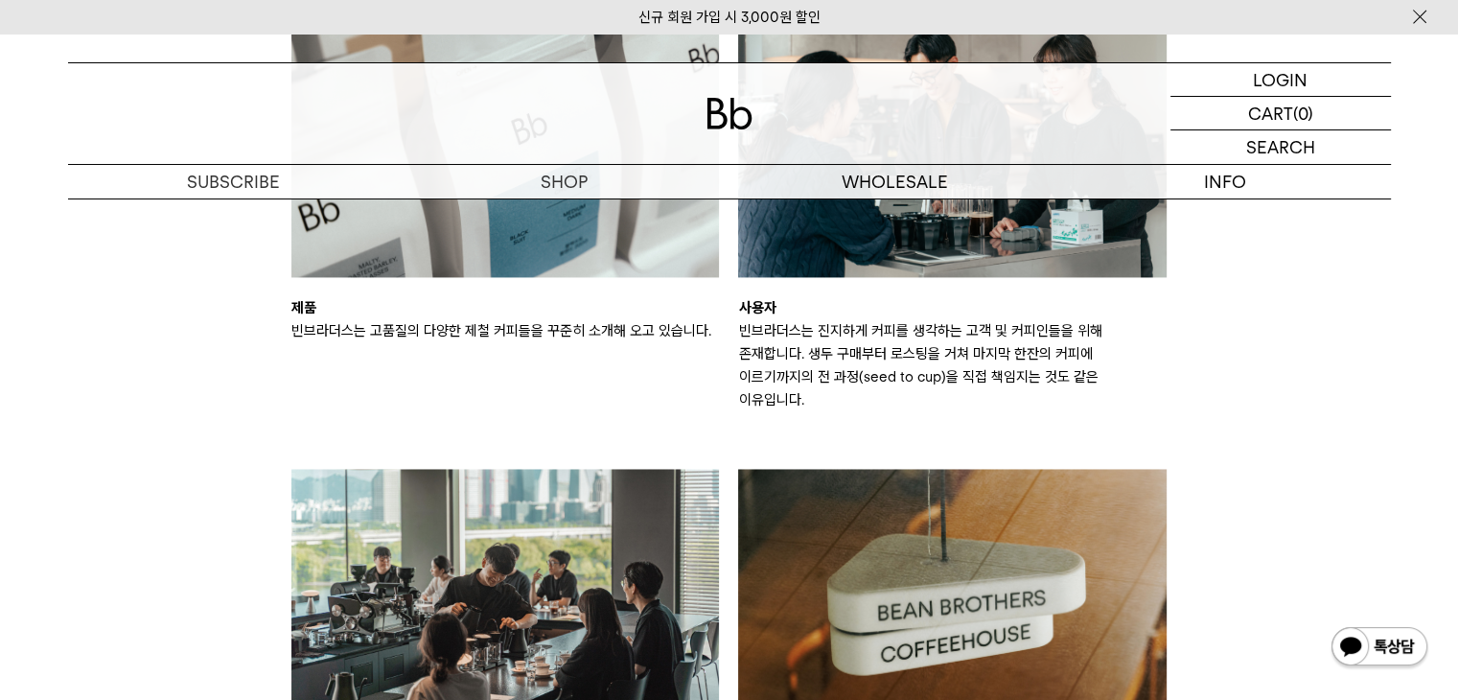
click at [1090, 377] on p "빈브라더스는 진지하게 커피를 생각하는 고객 및 커피인들을 위해 존재합니다. 생두 구매부터 로스팅을 거쳐 마지막 한잔의 커피에 이르기까지의 전 …" at bounding box center [952, 365] width 429 height 92
drag, startPoint x: 728, startPoint y: 338, endPoint x: 1117, endPoint y: 367, distance: 390.4
click at [1101, 367] on div "제품 빈브라더스는 고품질의 다양한 제철 커피들을 꾸준히 소개해 오고 있습니다. 사용자 빈브라더스는 진지하게 커피를 생각하는 고객 및 커피인들을…" at bounding box center [729, 428] width 895 height 874
click at [1119, 367] on p "빈브라더스는 진지하게 커피를 생각하는 고객 및 커피인들을 위해 존재합니다. 생두 구매부터 로스팅을 거쳐 마지막 한잔의 커피에 이르기까지의 전 …" at bounding box center [952, 365] width 429 height 92
drag, startPoint x: 738, startPoint y: 334, endPoint x: 1109, endPoint y: 376, distance: 373.5
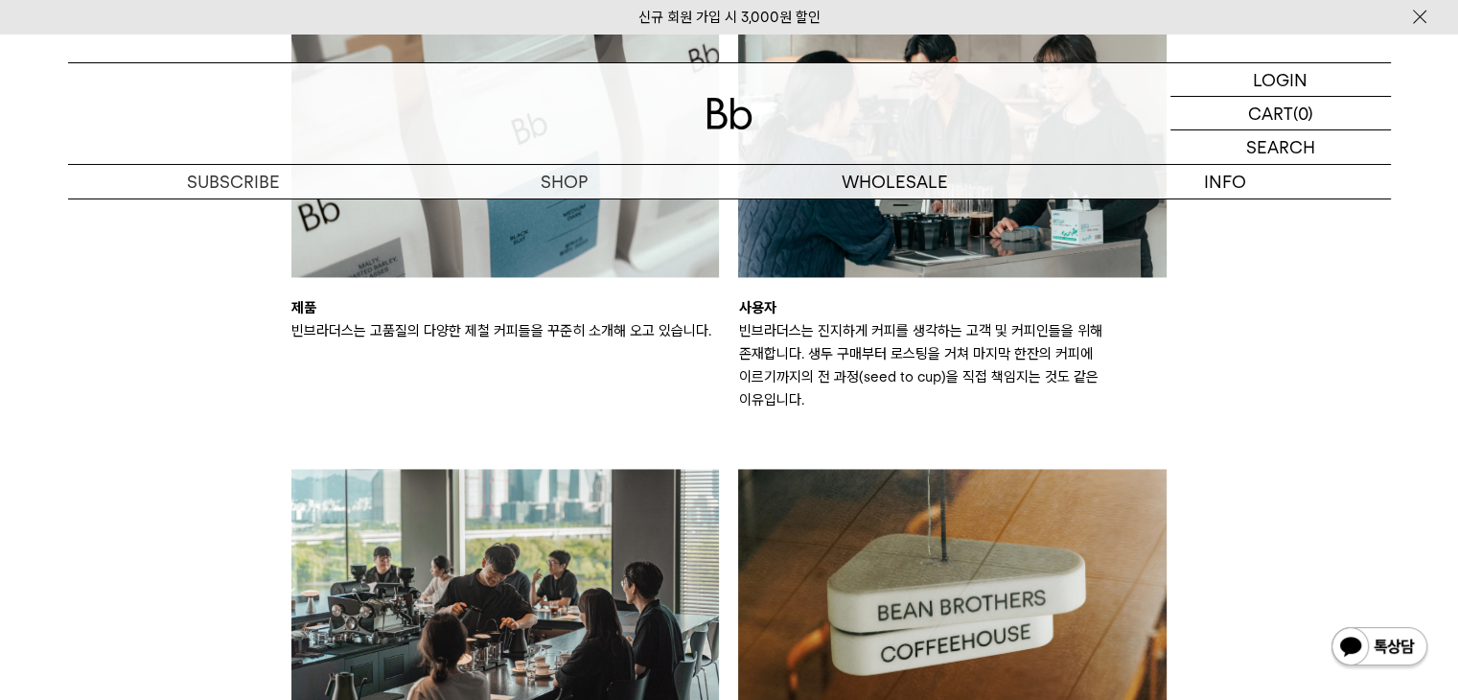
click at [1109, 376] on p "빈브라더스는 진지하게 커피를 생각하는 고객 및 커피인들을 위해 존재합니다. 생두 구매부터 로스팅을 거쳐 마지막 한잔의 커피에 이르기까지의 전 …" at bounding box center [952, 365] width 429 height 92
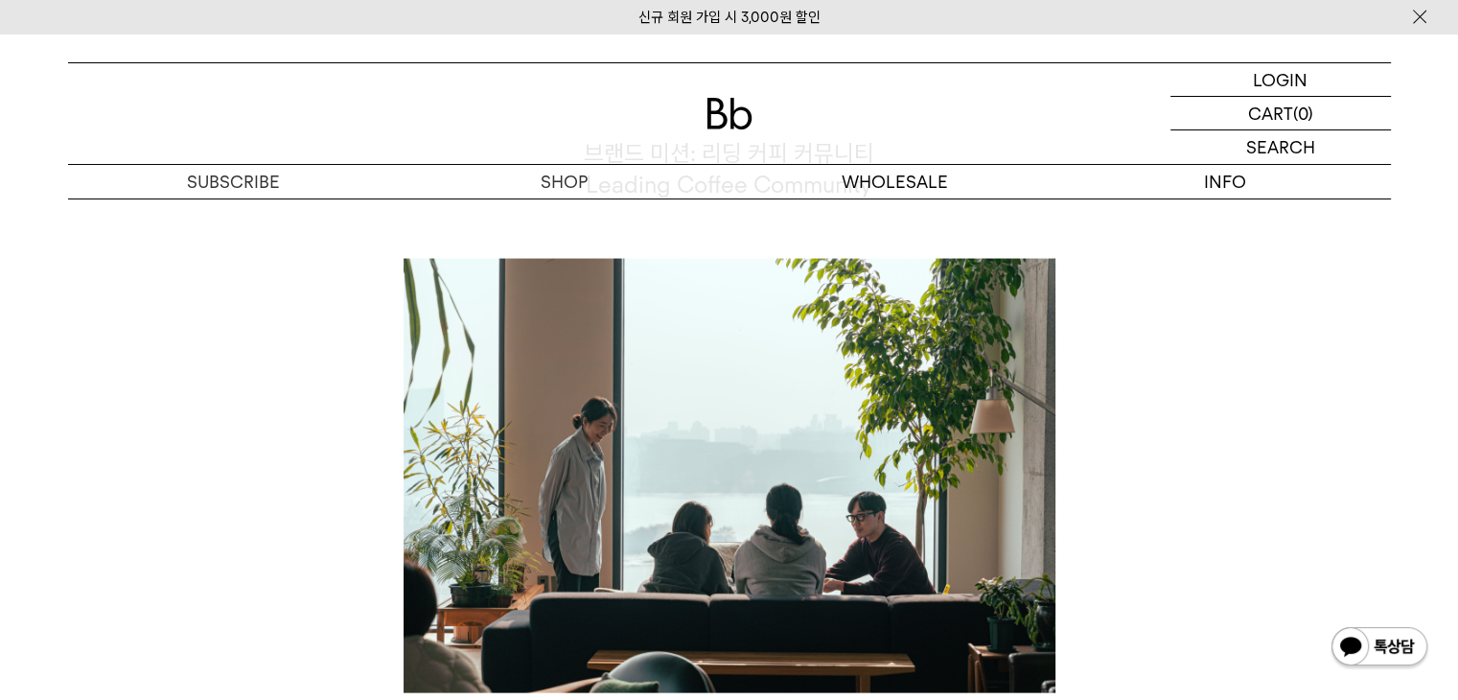
click at [1106, 381] on div "브랜드 미션: 리딩 커피 커뮤니티 Leading Coffee Community 커피 커뮤니티를 세분화해 보면, 빈브라더스가 하는 일은 조금씩 …" at bounding box center [729, 548] width 1342 height 822
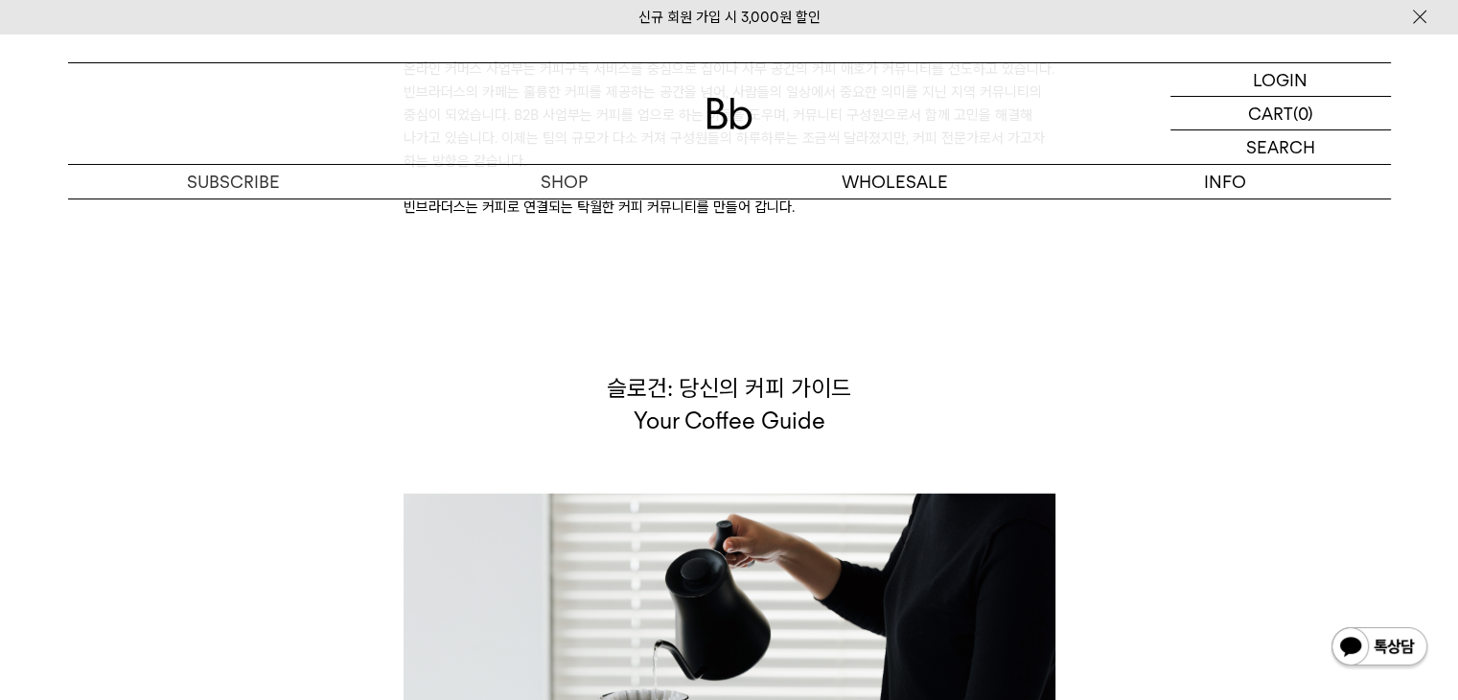
scroll to position [4698, 0]
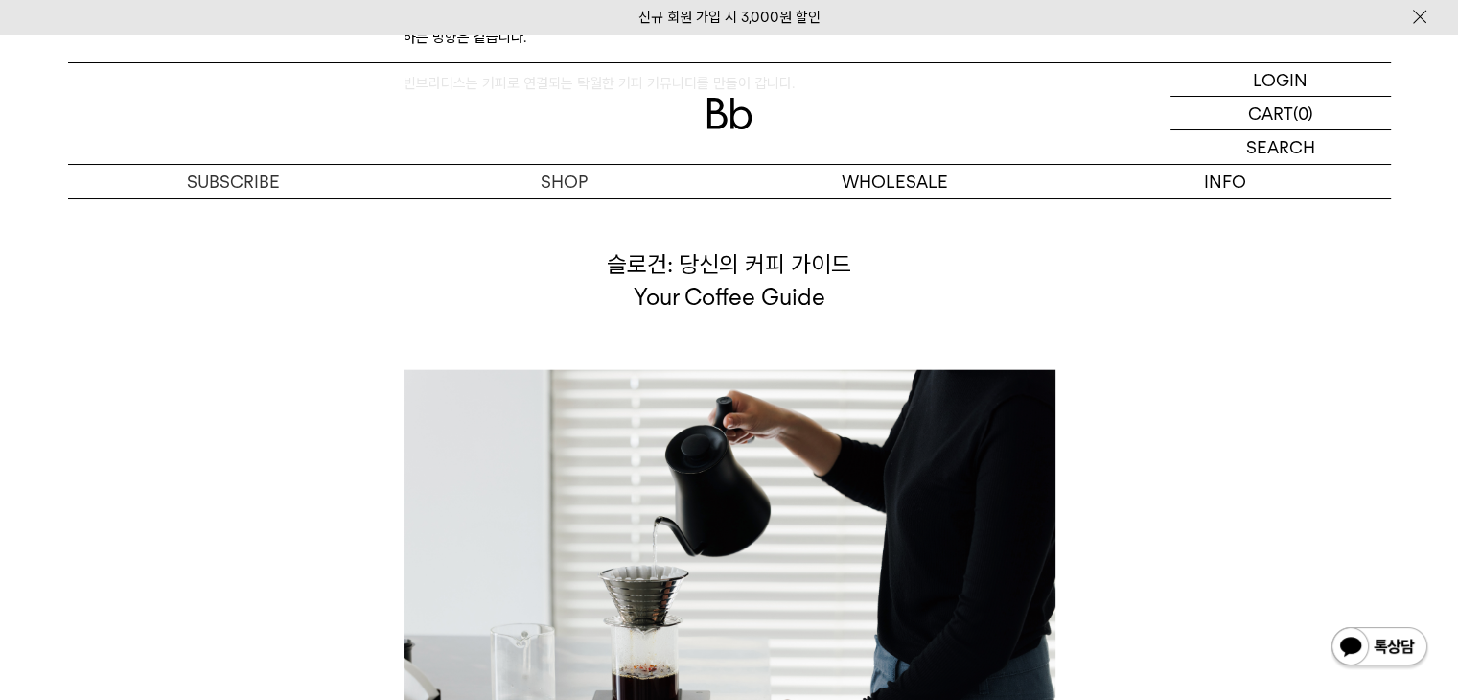
click at [1109, 408] on div "슬로건: 당신의 커피 가이드 Your Coffee Guide 빈브라더스는 여러분의 커피 가이드로서, 커피 커뮤니티를 유쾌하고 활기차게 선도해 …" at bounding box center [729, 578] width 1342 height 661
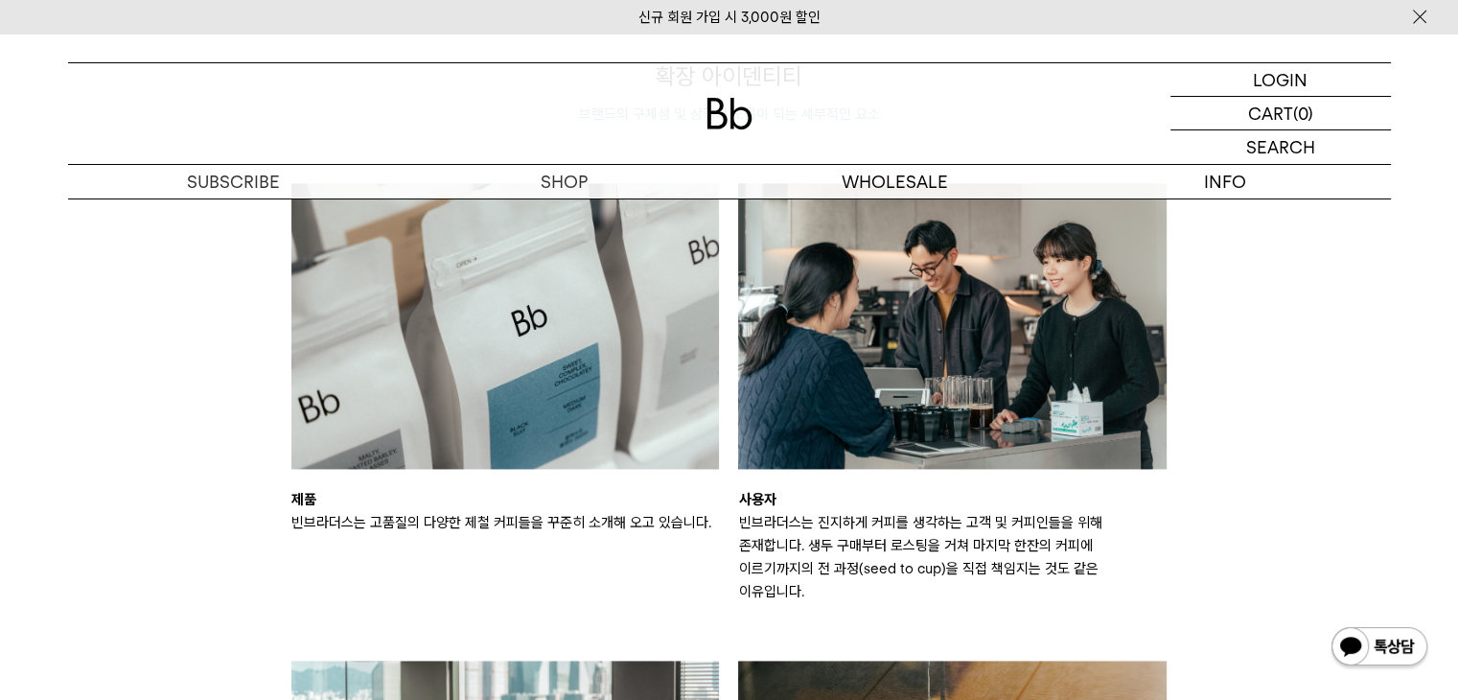
scroll to position [2685, 0]
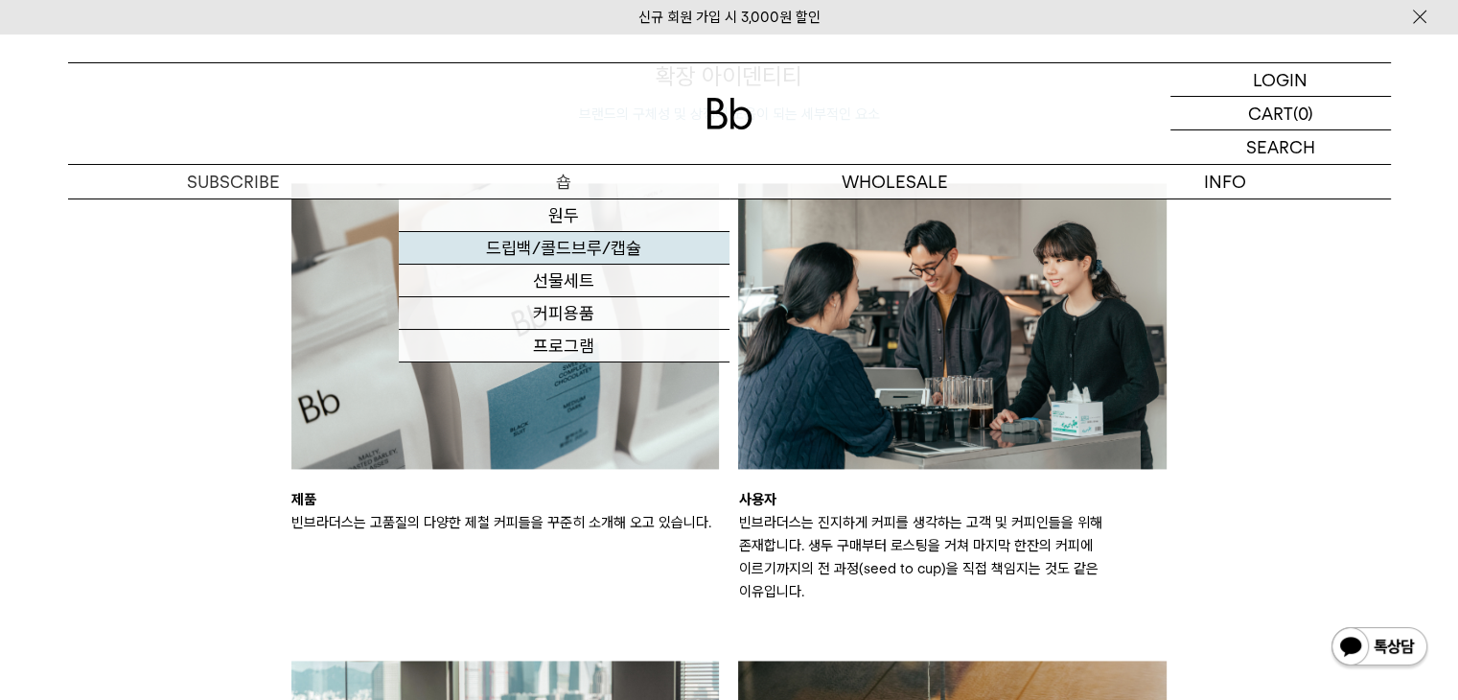
click at [587, 254] on link "드립백/콜드브루/캡슐" at bounding box center [564, 248] width 331 height 33
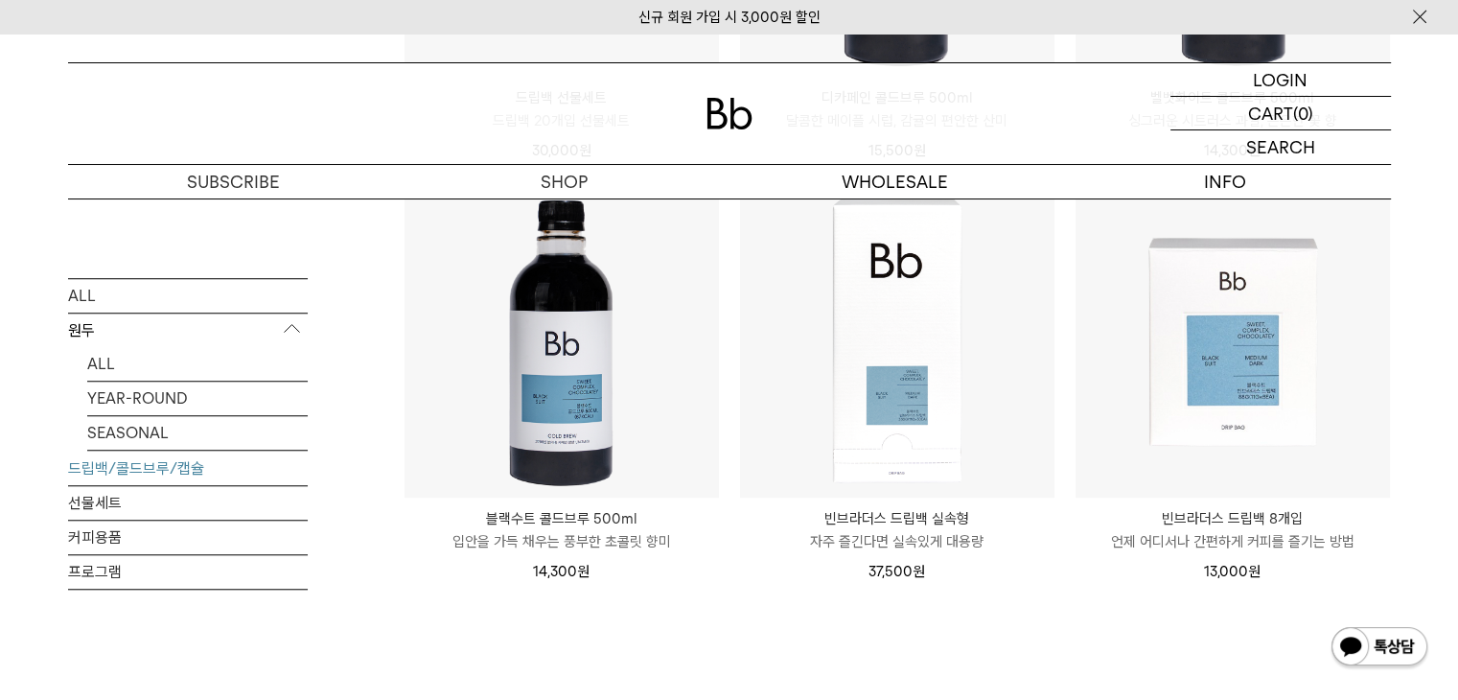
scroll to position [1438, 0]
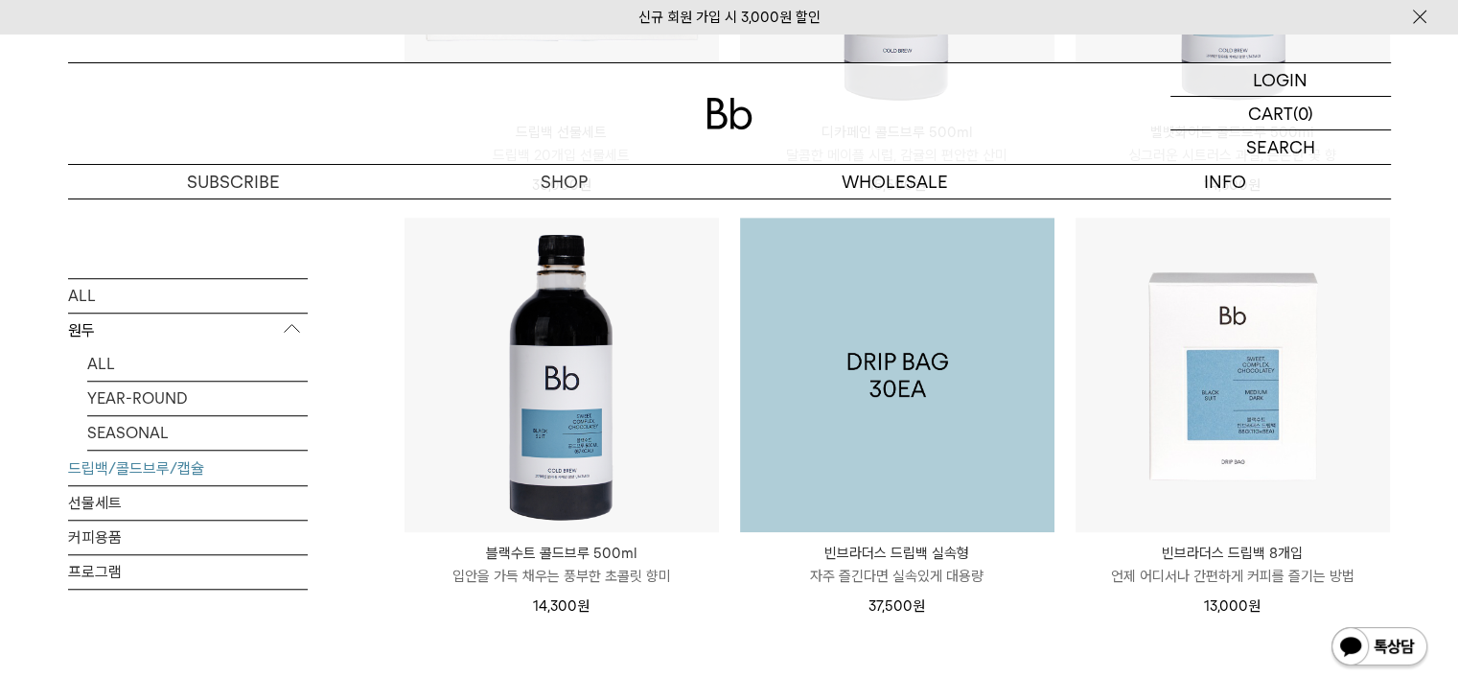
click at [920, 415] on img at bounding box center [897, 375] width 314 height 314
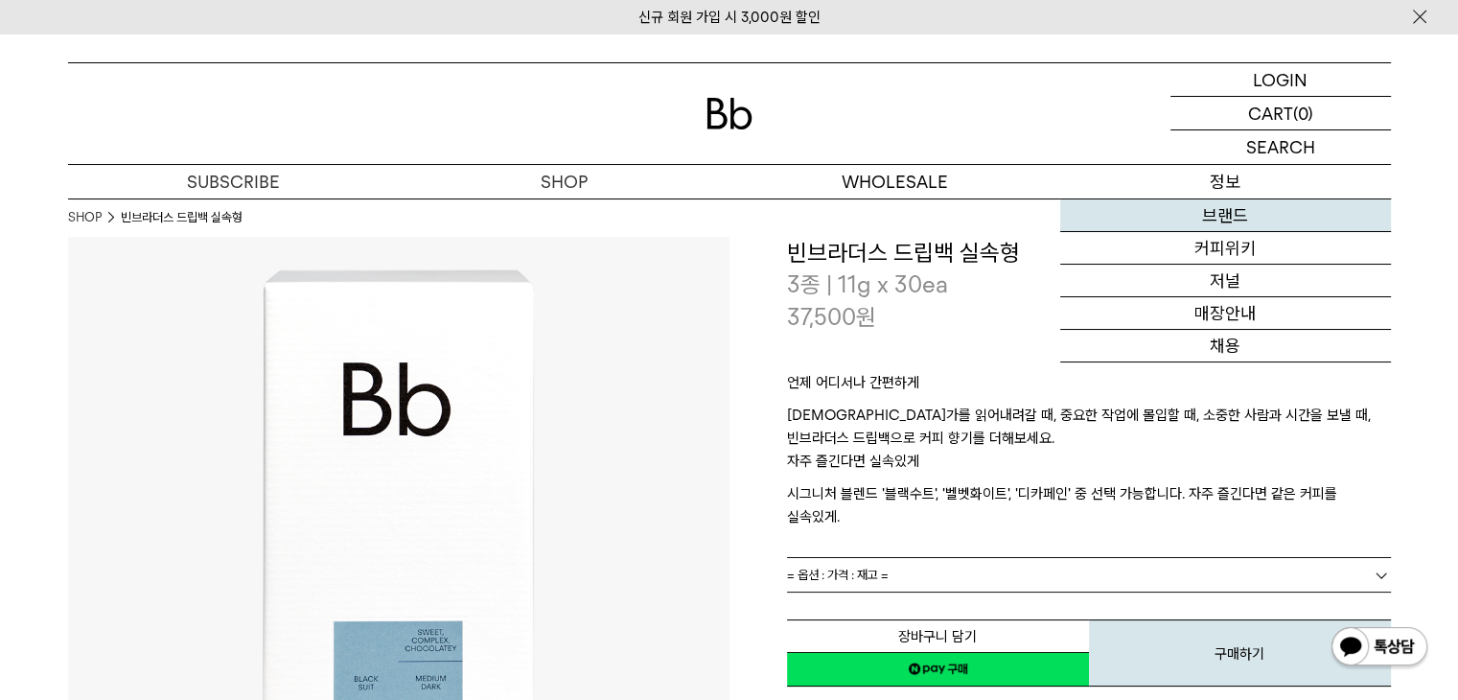
click at [1205, 216] on link "브랜드" at bounding box center [1225, 215] width 331 height 33
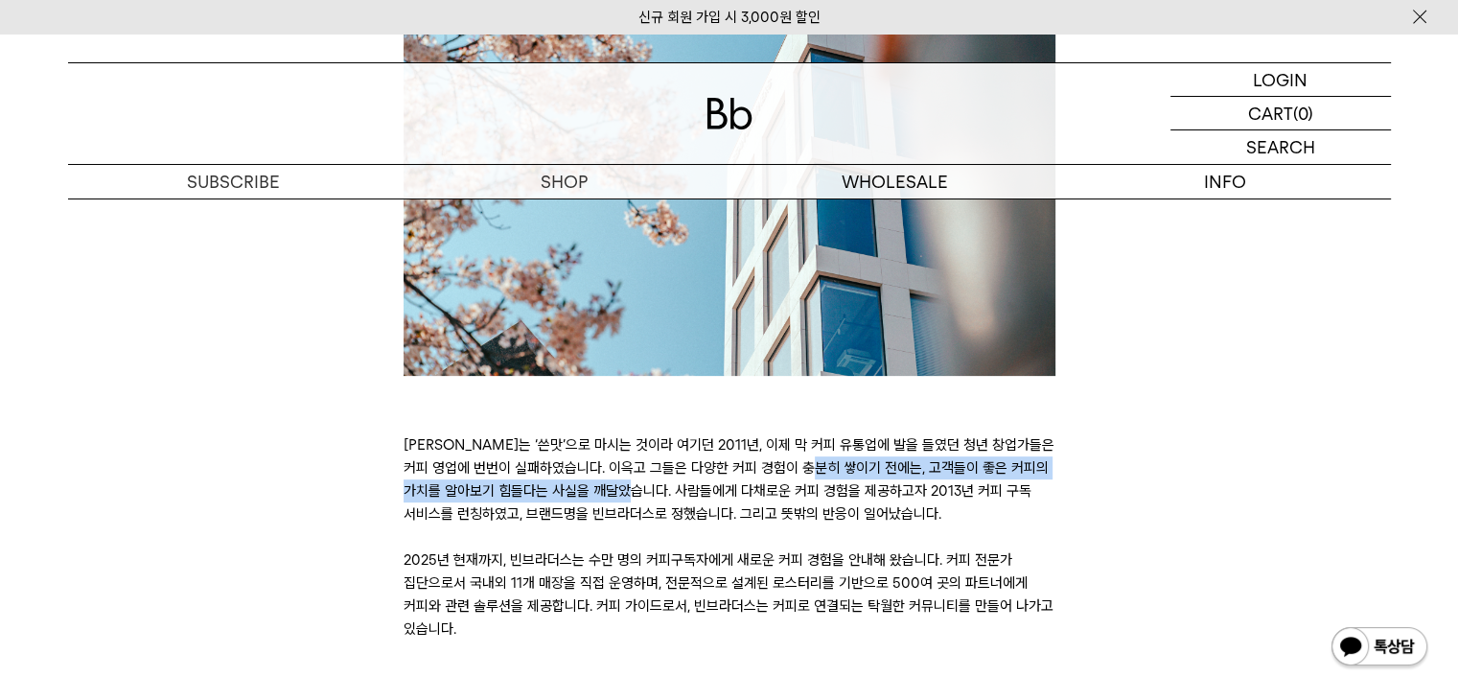
drag, startPoint x: 564, startPoint y: 469, endPoint x: 1044, endPoint y: 487, distance: 480.7
click at [1043, 468] on p "커피는 ‘쓴맛’으로 마시는 것이라 여기던 2011년, 이제 막 커피 유통업에 발을 들였던 청년 창업가들은 커피 영업에 번번이 실패하였습니다. …" at bounding box center [730, 536] width 652 height 207
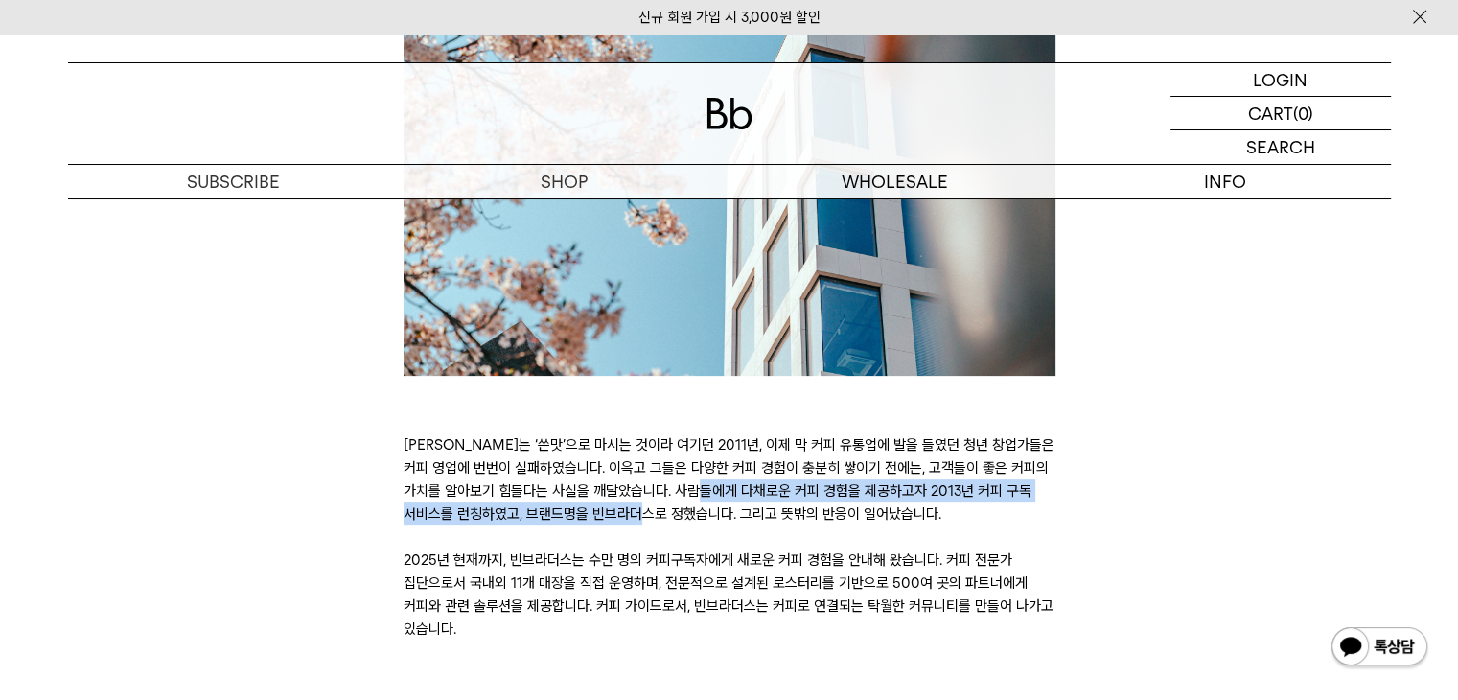
drag, startPoint x: 524, startPoint y: 485, endPoint x: 1068, endPoint y: 500, distance: 543.8
click at [1074, 487] on div "BRAND STORY 커피는 ‘쓴맛’으로 마시는 것이라 여기던 2011년, 이제 막 커피 유통업에 발을 들였던 청년 창업가들은 커피 영업에 번…" at bounding box center [729, 245] width 1342 height 789
drag, startPoint x: 442, startPoint y: 519, endPoint x: 954, endPoint y: 513, distance: 512.1
click at [943, 508] on p "커피는 ‘쓴맛’으로 마시는 것이라 여기던 2011년, 이제 막 커피 유통업에 발을 들였던 청년 창업가들은 커피 영업에 번번이 실패하였습니다. …" at bounding box center [730, 536] width 652 height 207
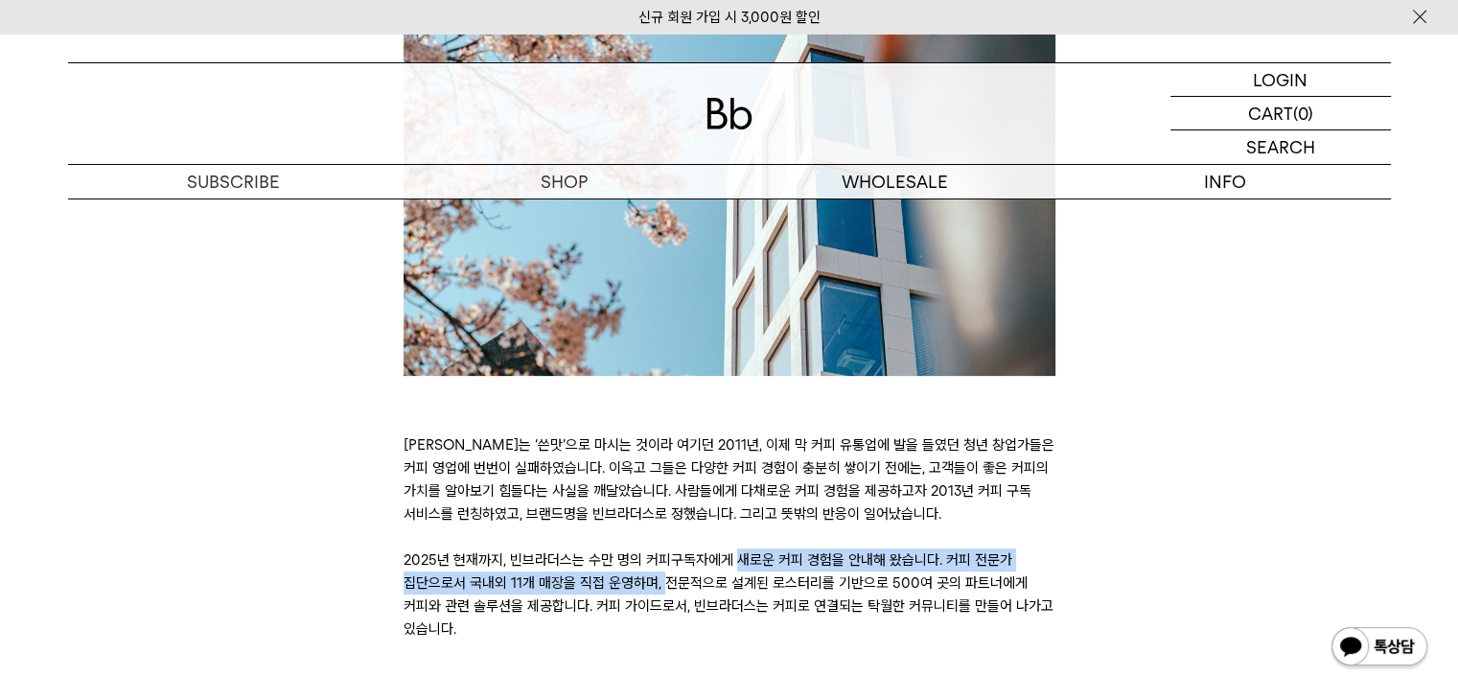
drag, startPoint x: 462, startPoint y: 564, endPoint x: 1001, endPoint y: 569, distance: 538.9
click at [1001, 569] on p "커피는 ‘쓴맛’으로 마시는 것이라 여기던 2011년, 이제 막 커피 유통업에 발을 들였던 청년 창업가들은 커피 영업에 번번이 실패하였습니다. …" at bounding box center [730, 536] width 652 height 207
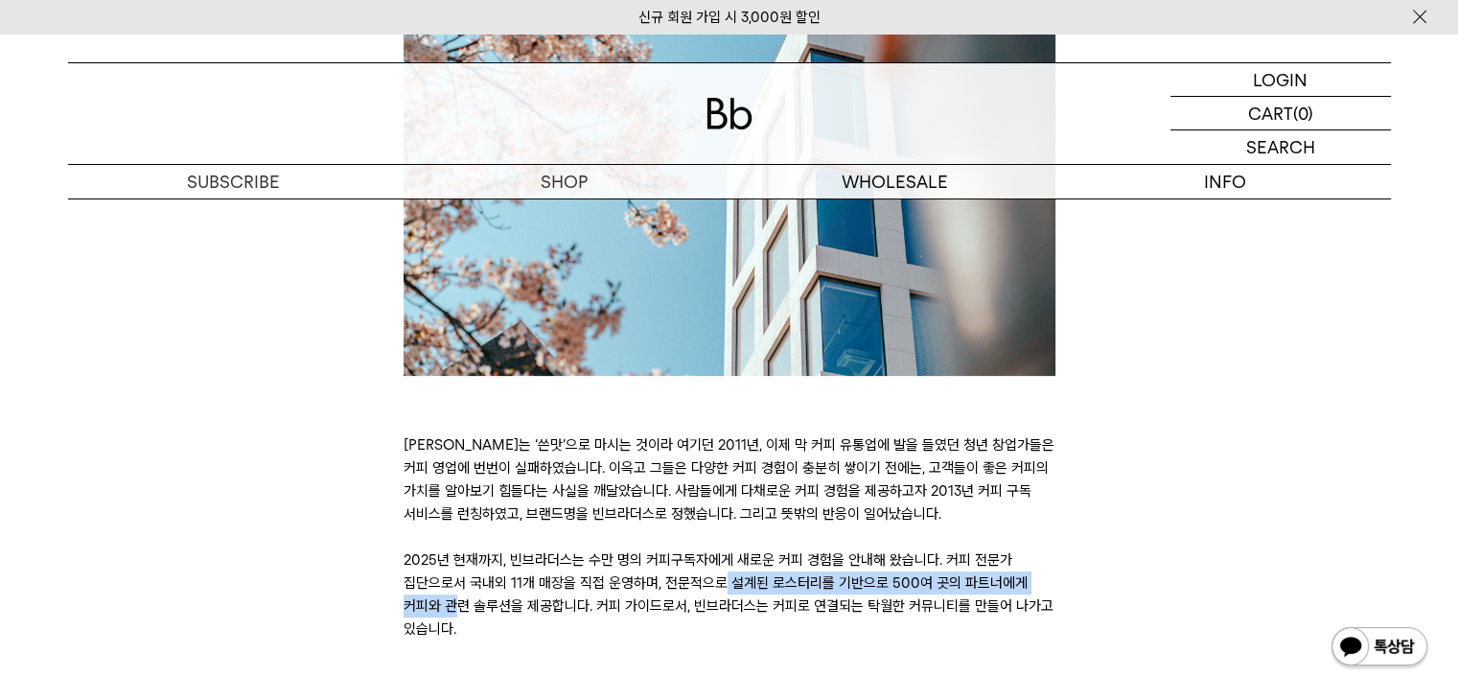
drag, startPoint x: 454, startPoint y: 588, endPoint x: 779, endPoint y: 594, distance: 324.1
click at [779, 594] on p "커피는 ‘쓴맛’으로 마시는 것이라 여기던 2011년, 이제 막 커피 유통업에 발을 들였던 청년 창업가들은 커피 영업에 번번이 실패하였습니다. …" at bounding box center [730, 536] width 652 height 207
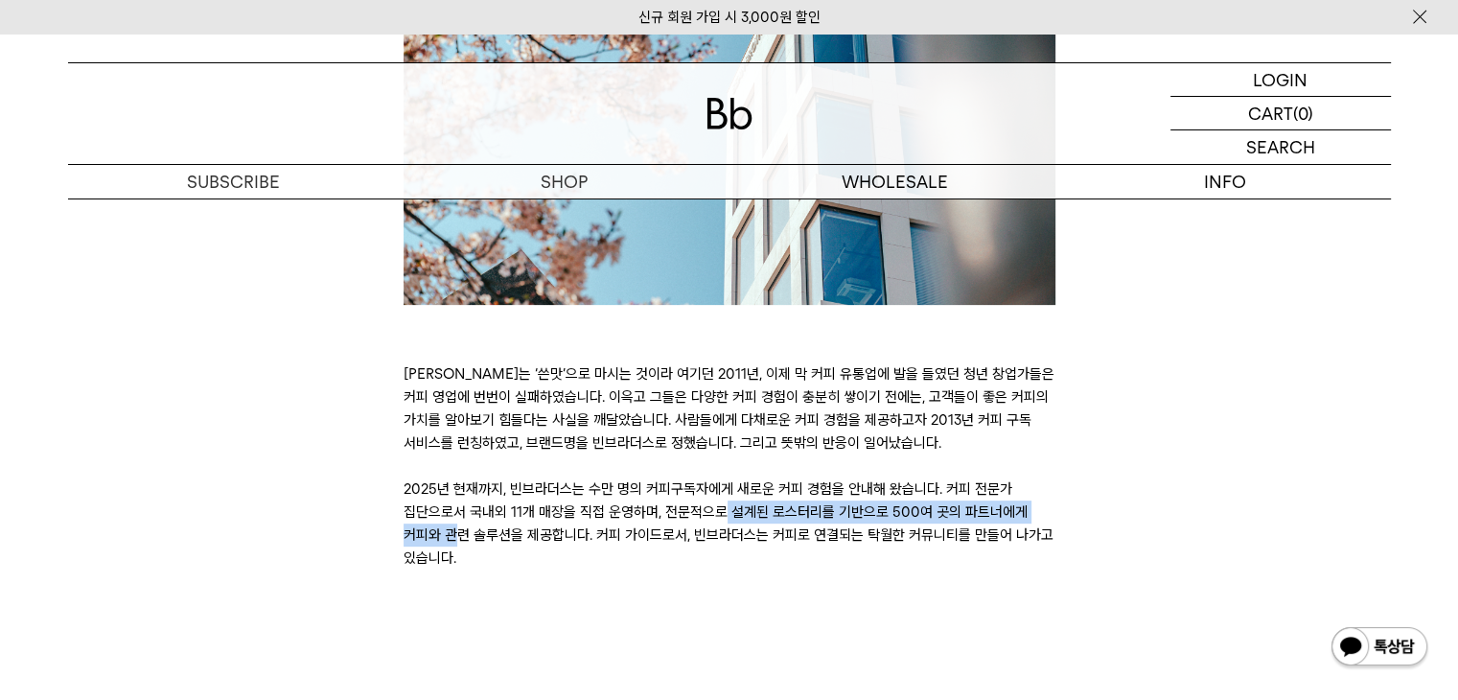
scroll to position [671, 0]
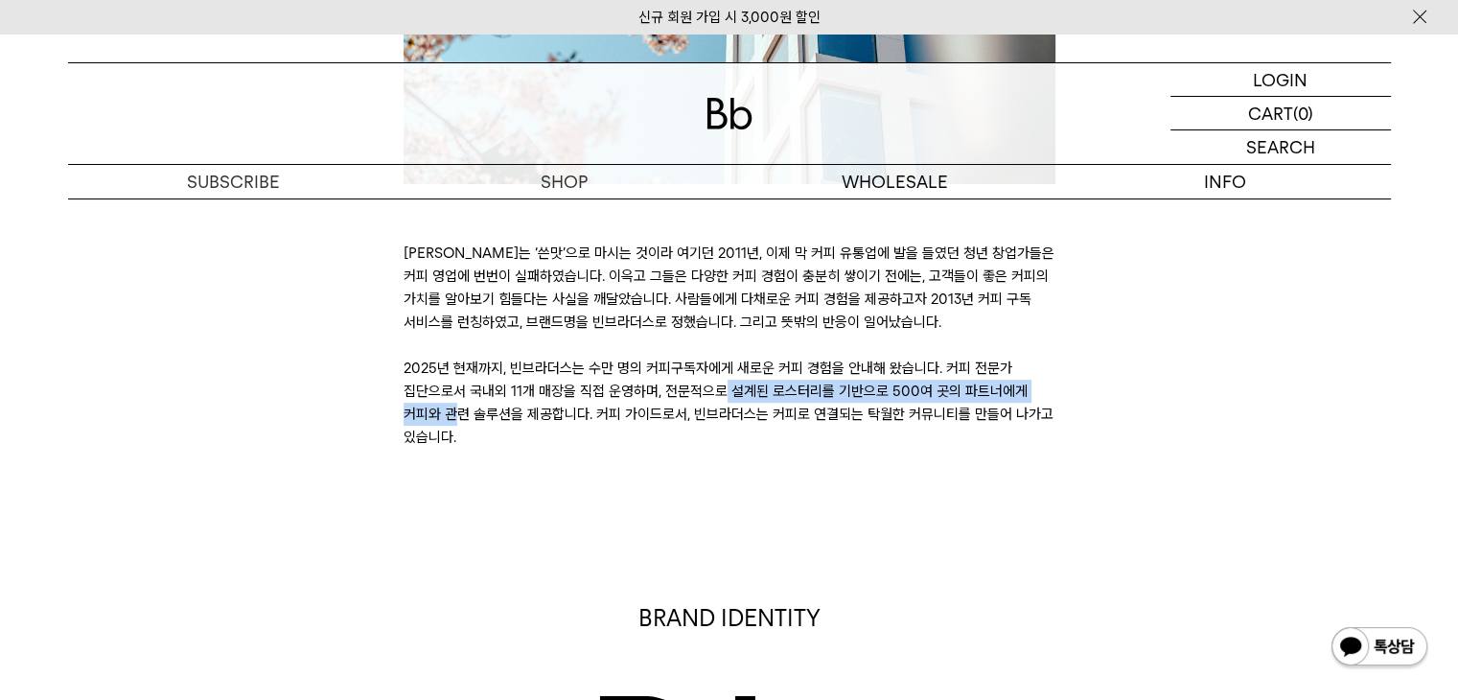
drag, startPoint x: 543, startPoint y: 403, endPoint x: 1174, endPoint y: 404, distance: 630.9
click at [1153, 404] on div "BRAND STORY 커피는 ‘쓴맛’으로 마시는 것이라 여기던 2011년, 이제 막 커피 유통업에 발을 들였던 청년 창업가들은 커피 영업에 번…" at bounding box center [729, 54] width 1342 height 789
click at [1212, 423] on div "BRAND STORY 커피는 ‘쓴맛’으로 마시는 것이라 여기던 2011년, 이제 막 커피 유통업에 발을 들였던 청년 창업가들은 커피 영업에 번…" at bounding box center [729, 54] width 1342 height 789
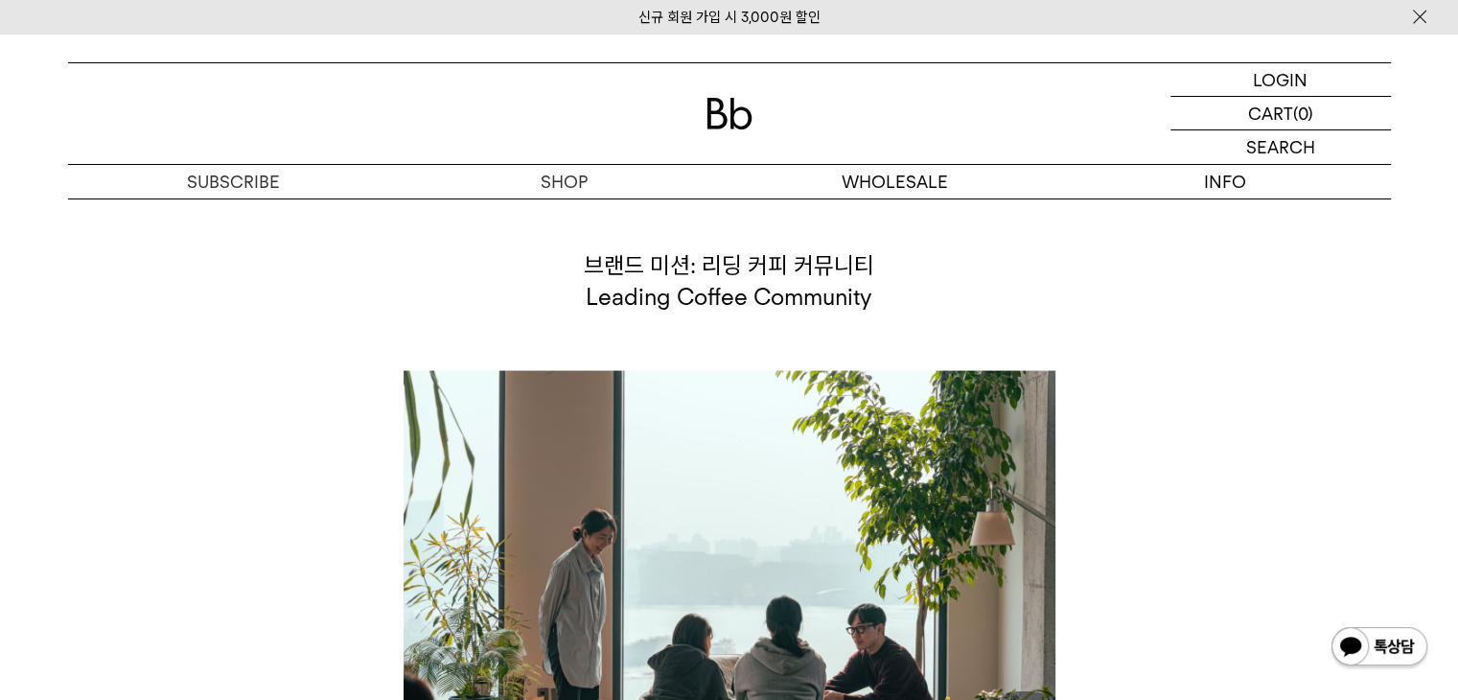
scroll to position [3356, 0]
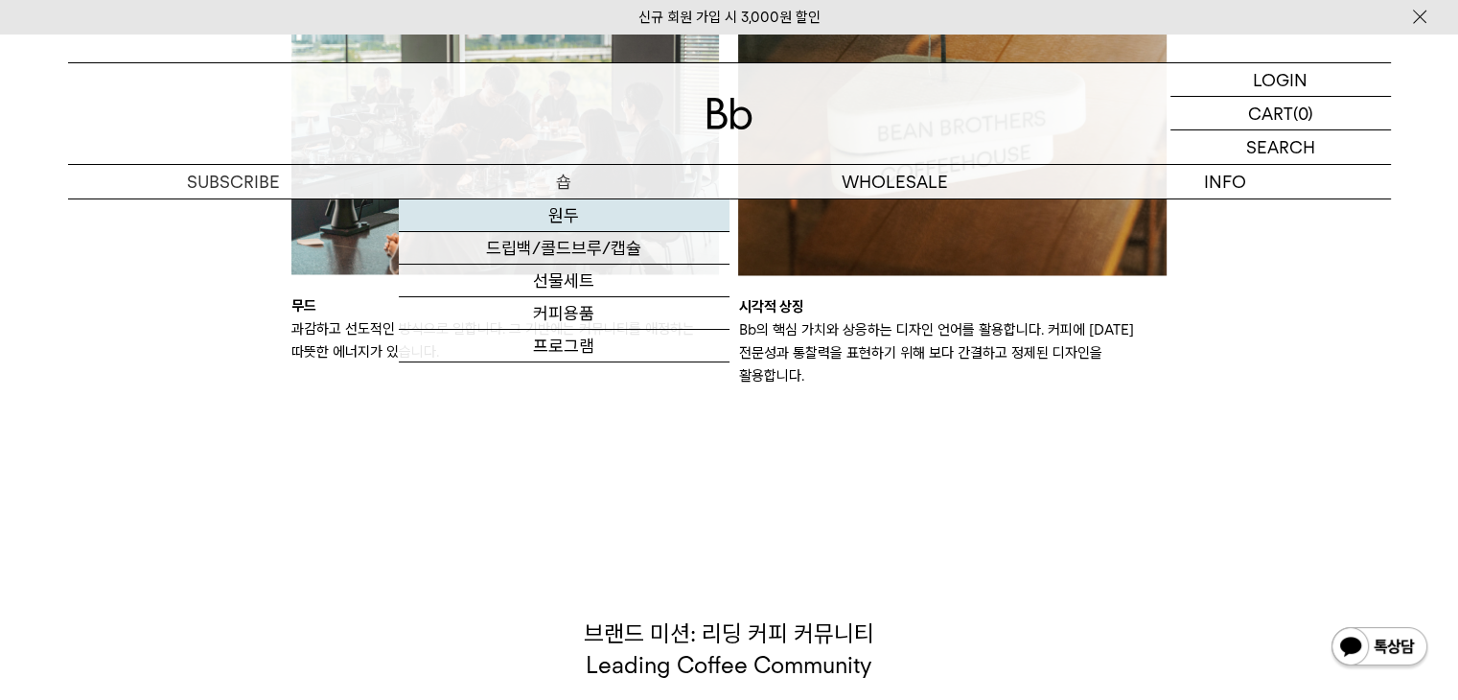
click at [576, 216] on link "원두" at bounding box center [564, 215] width 331 height 33
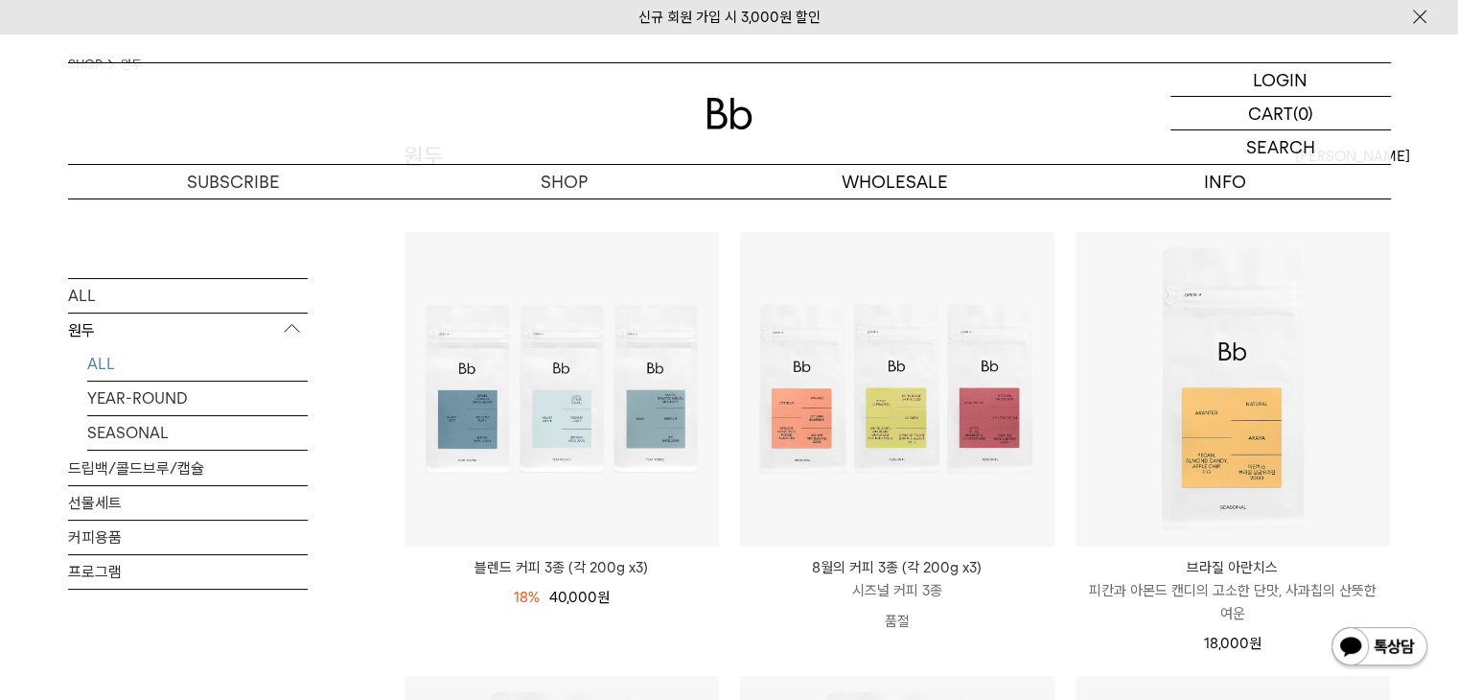
scroll to position [96, 0]
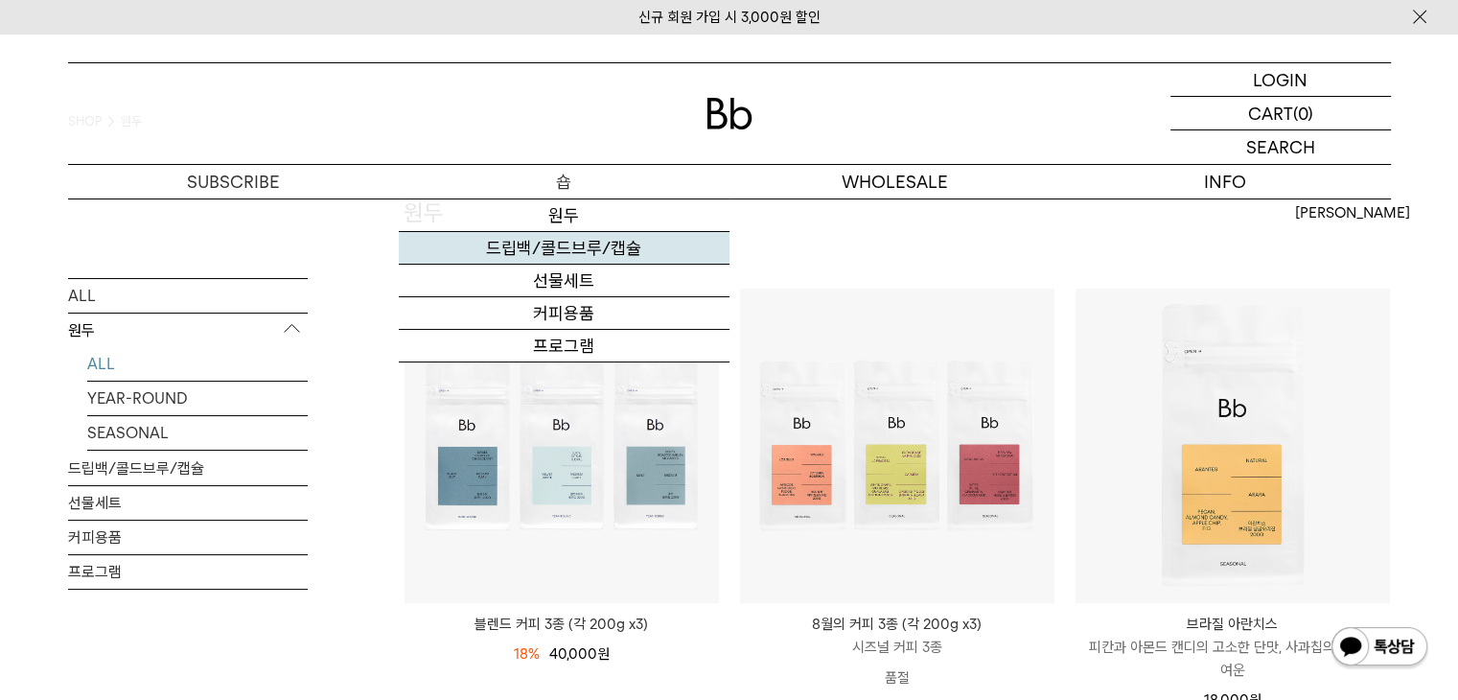
click at [564, 243] on link "드립백/콜드브루/캡슐" at bounding box center [564, 248] width 331 height 33
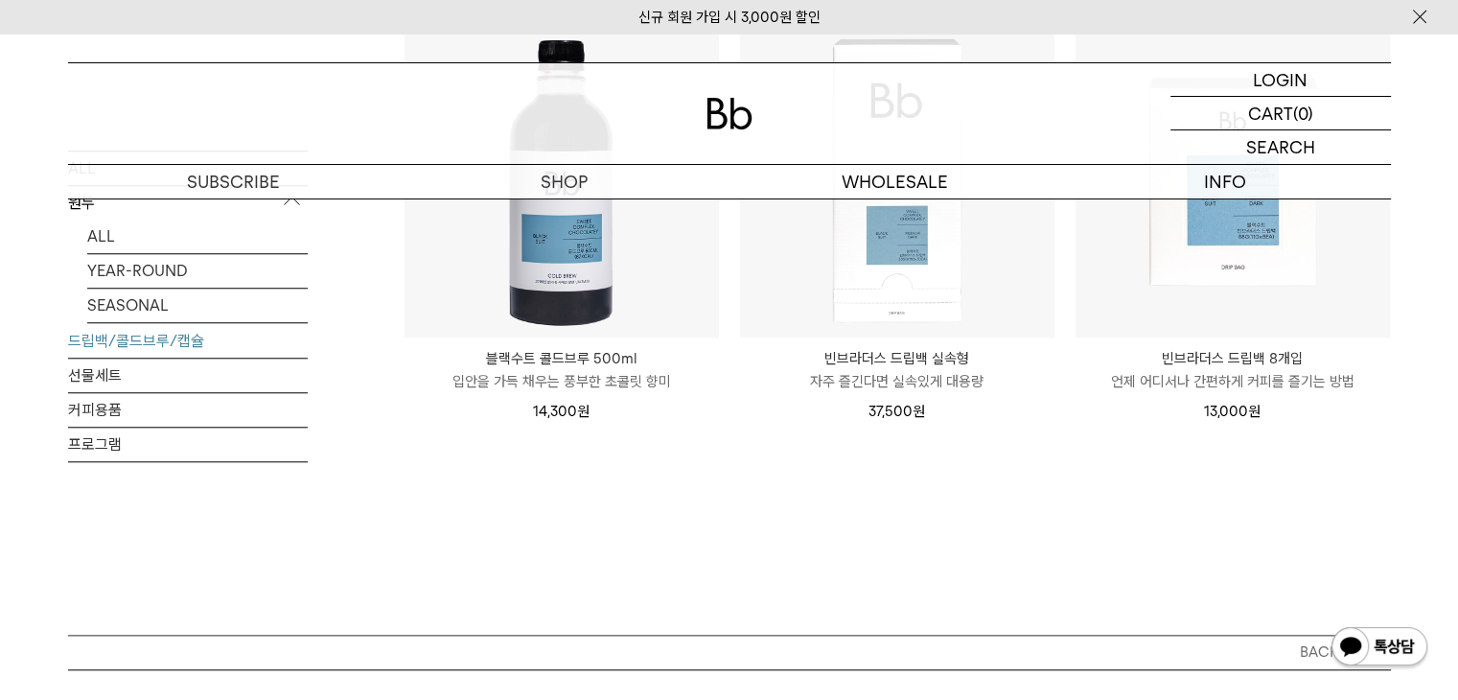
scroll to position [1630, 0]
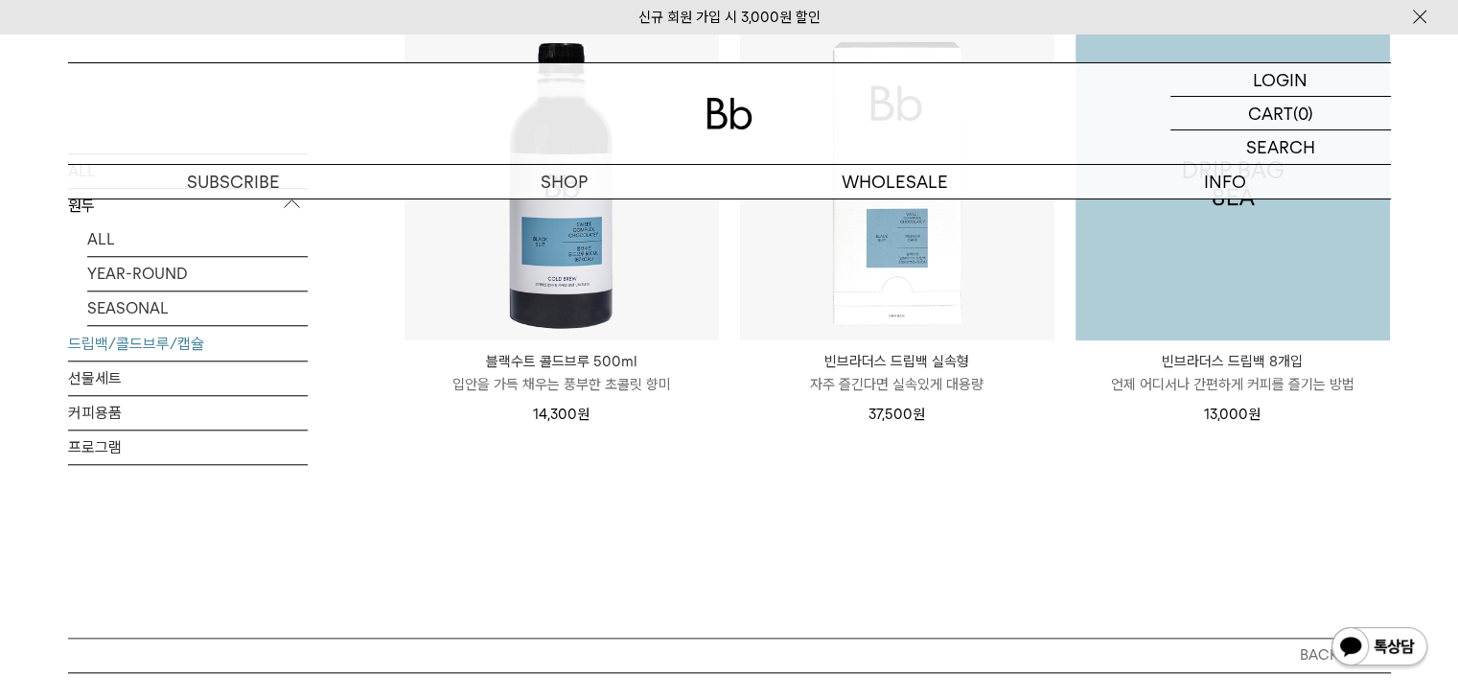
click at [1235, 285] on img at bounding box center [1233, 183] width 314 height 314
